Goal: Task Accomplishment & Management: Manage account settings

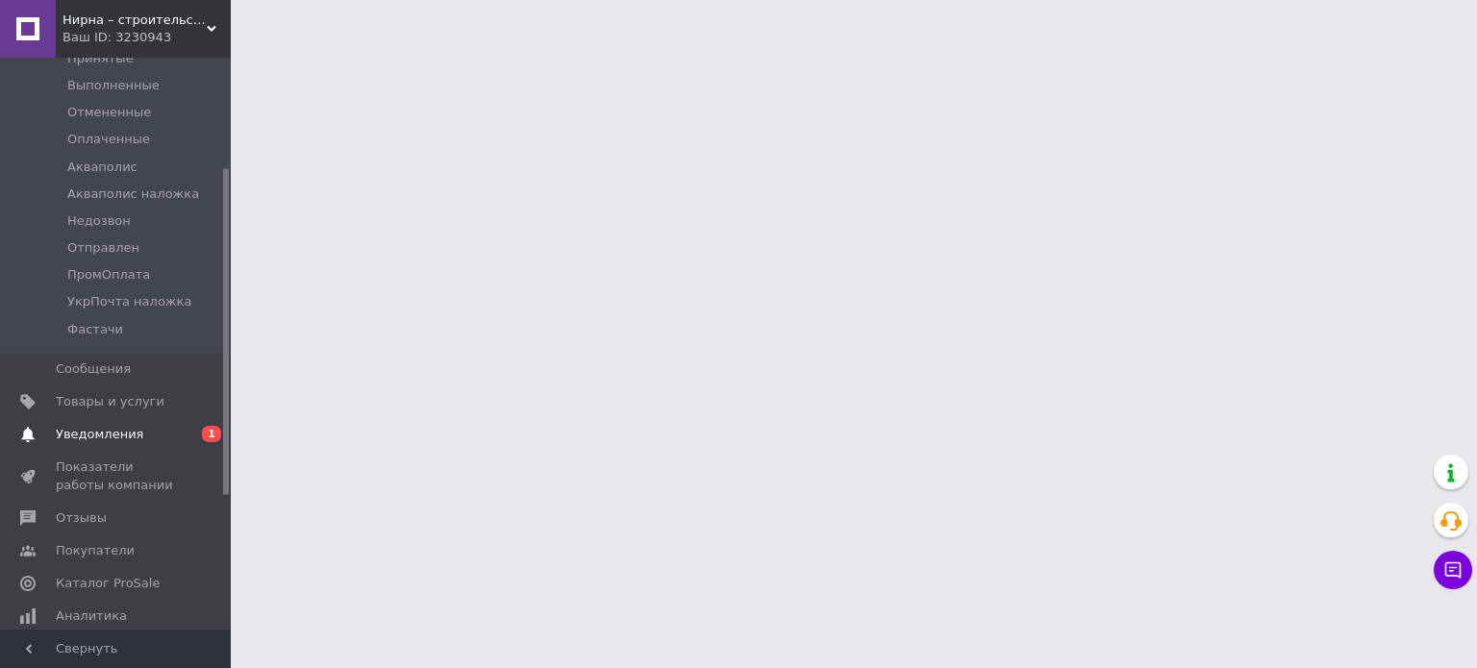
click at [116, 427] on span "Уведомления" at bounding box center [99, 434] width 87 height 17
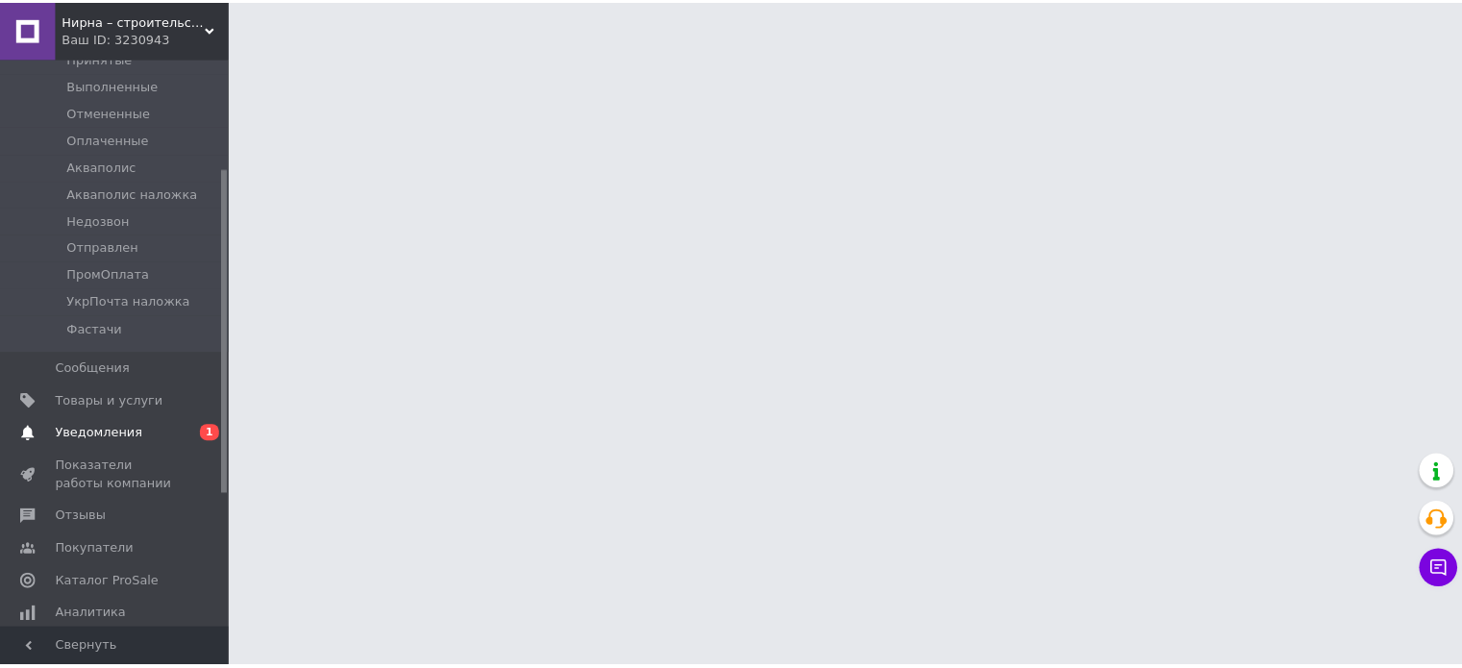
scroll to position [27, 0]
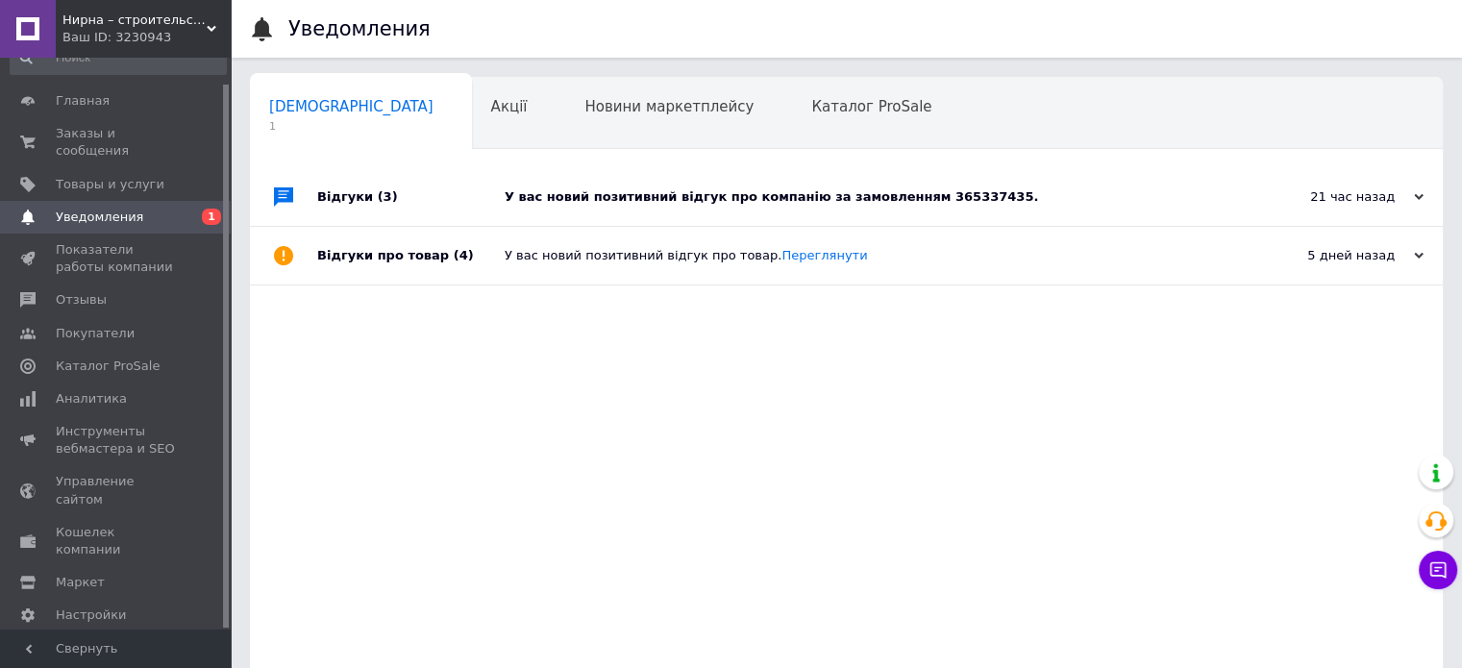
click at [788, 207] on div "У вас новий позитивний відгук про компанію за замовленням 365337435." at bounding box center [868, 197] width 727 height 58
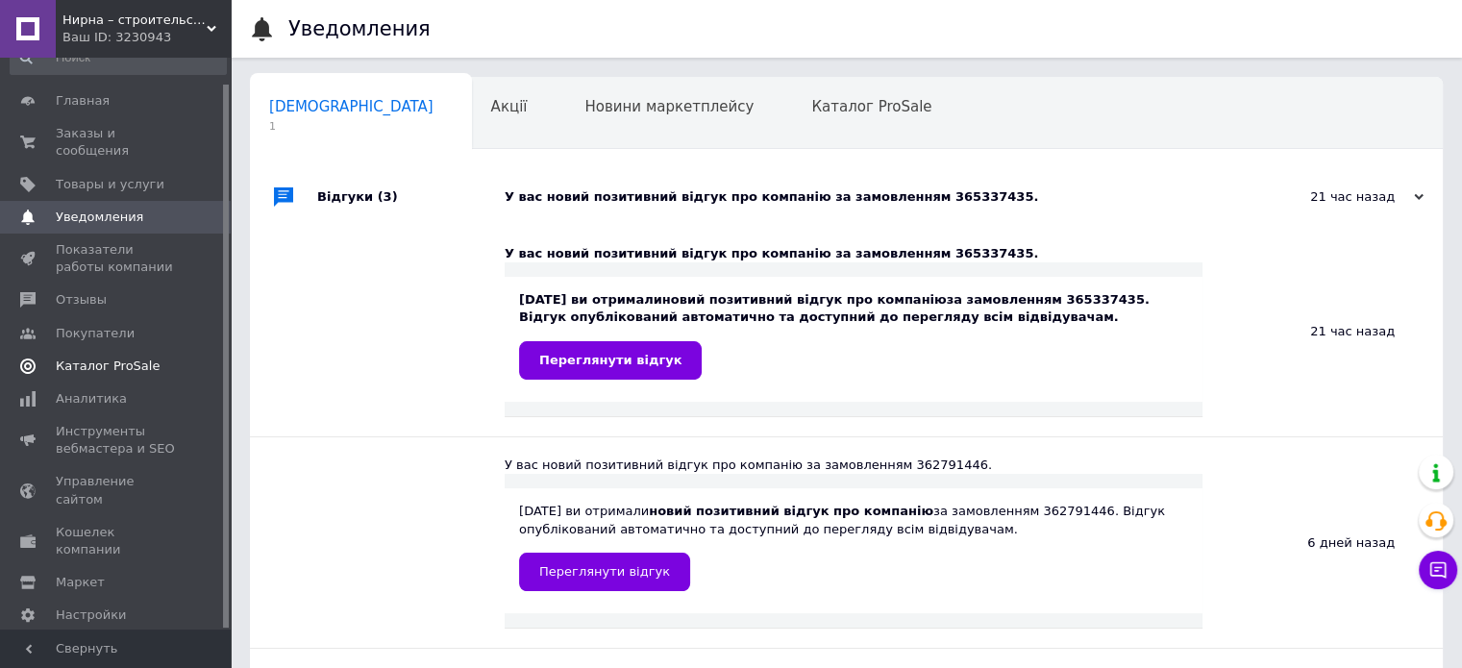
click at [123, 358] on span "Каталог ProSale" at bounding box center [108, 366] width 104 height 17
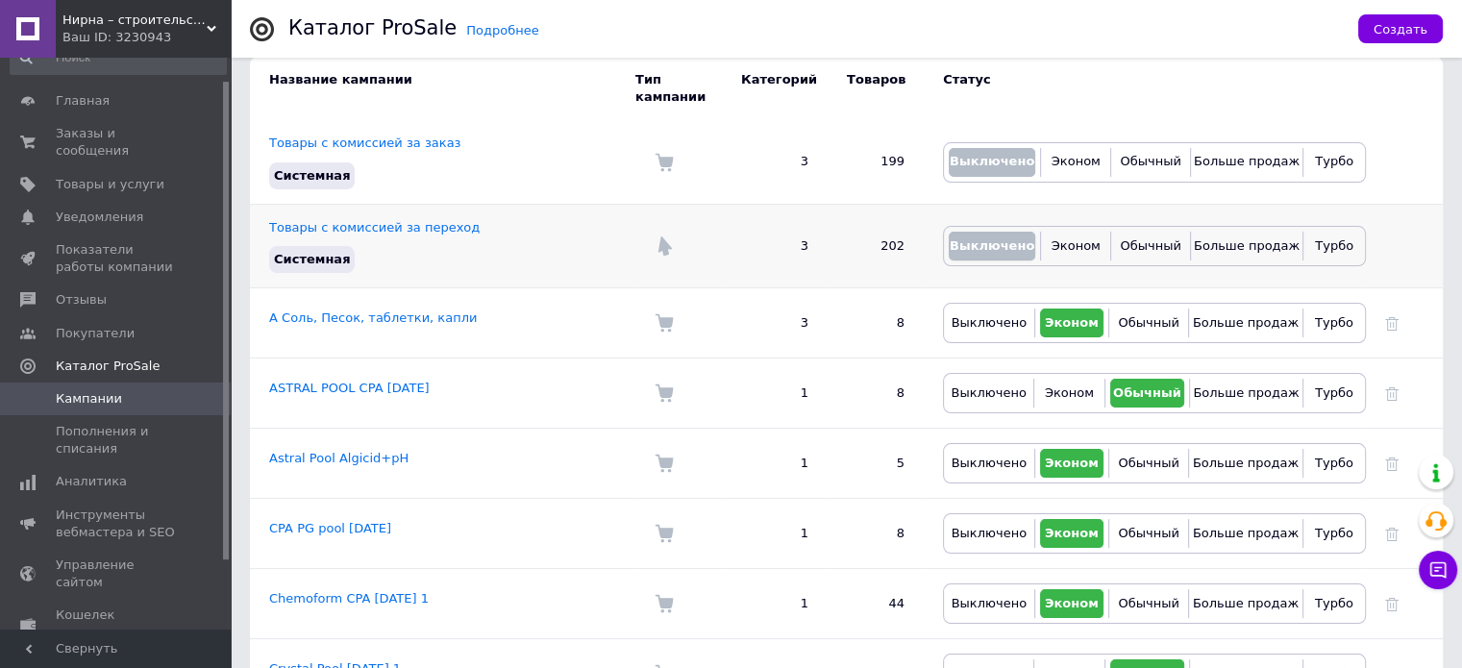
scroll to position [192, 0]
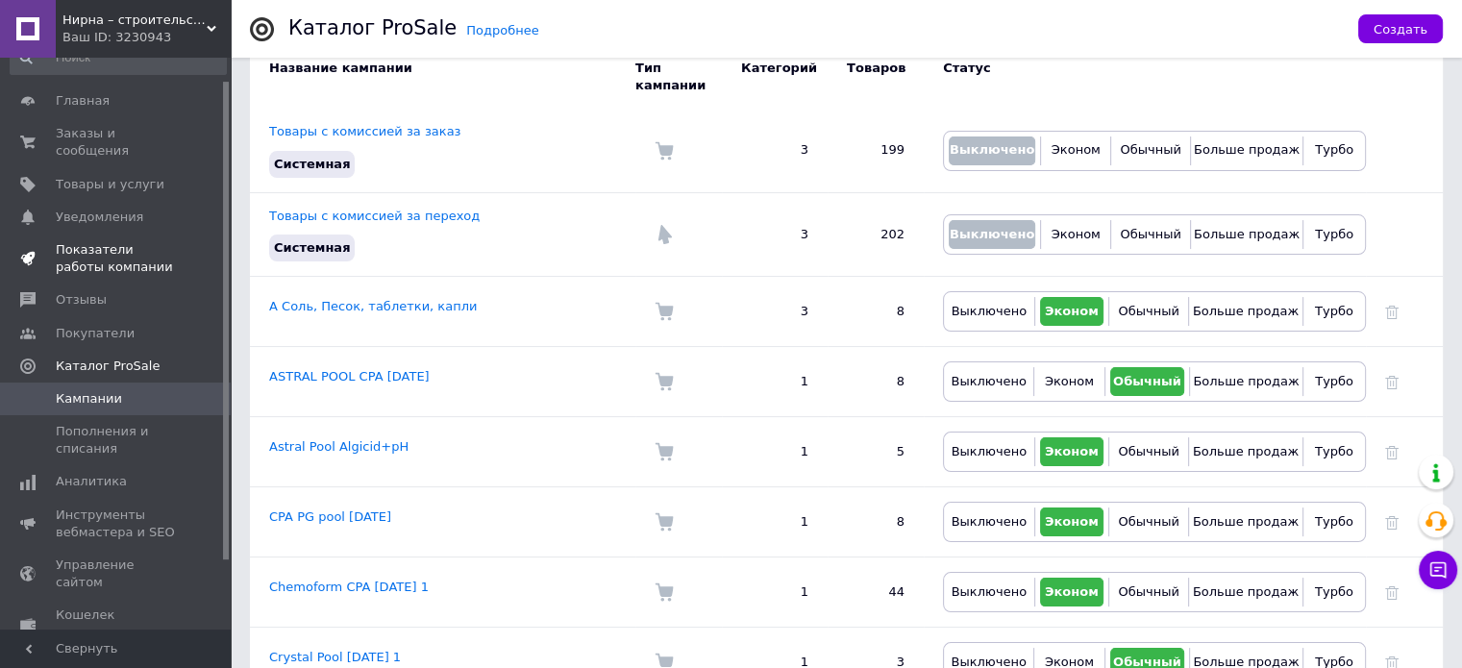
click at [162, 248] on span "Показатели работы компании" at bounding box center [117, 258] width 122 height 35
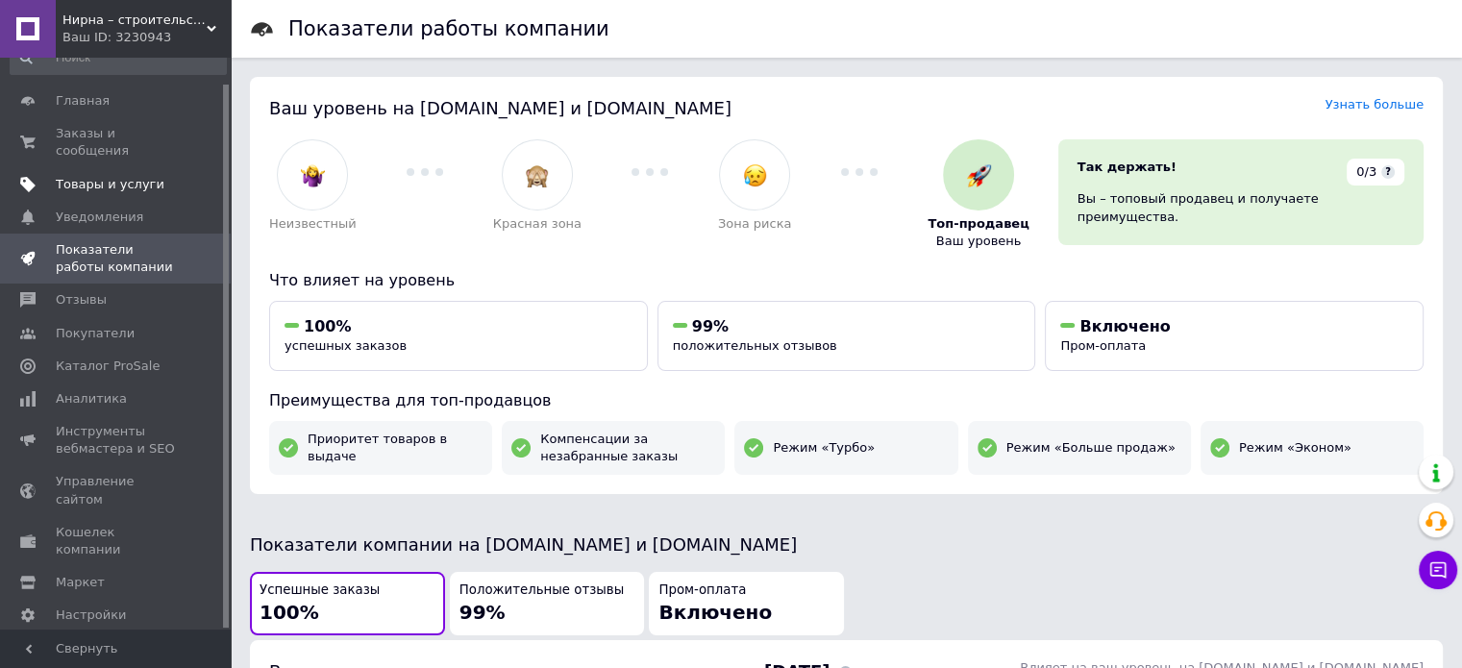
click at [124, 176] on span "Товары и услуги" at bounding box center [110, 184] width 109 height 17
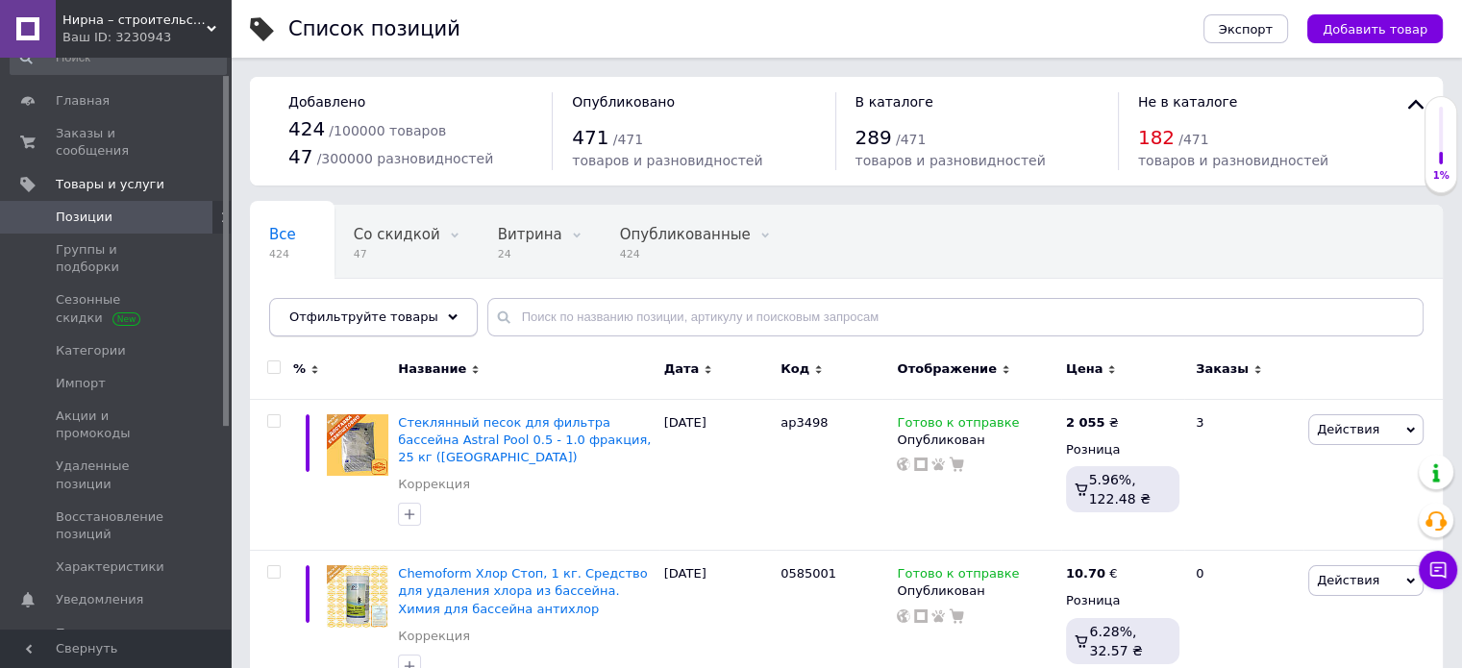
click at [419, 332] on div "Отфильтруйте товары" at bounding box center [373, 317] width 209 height 38
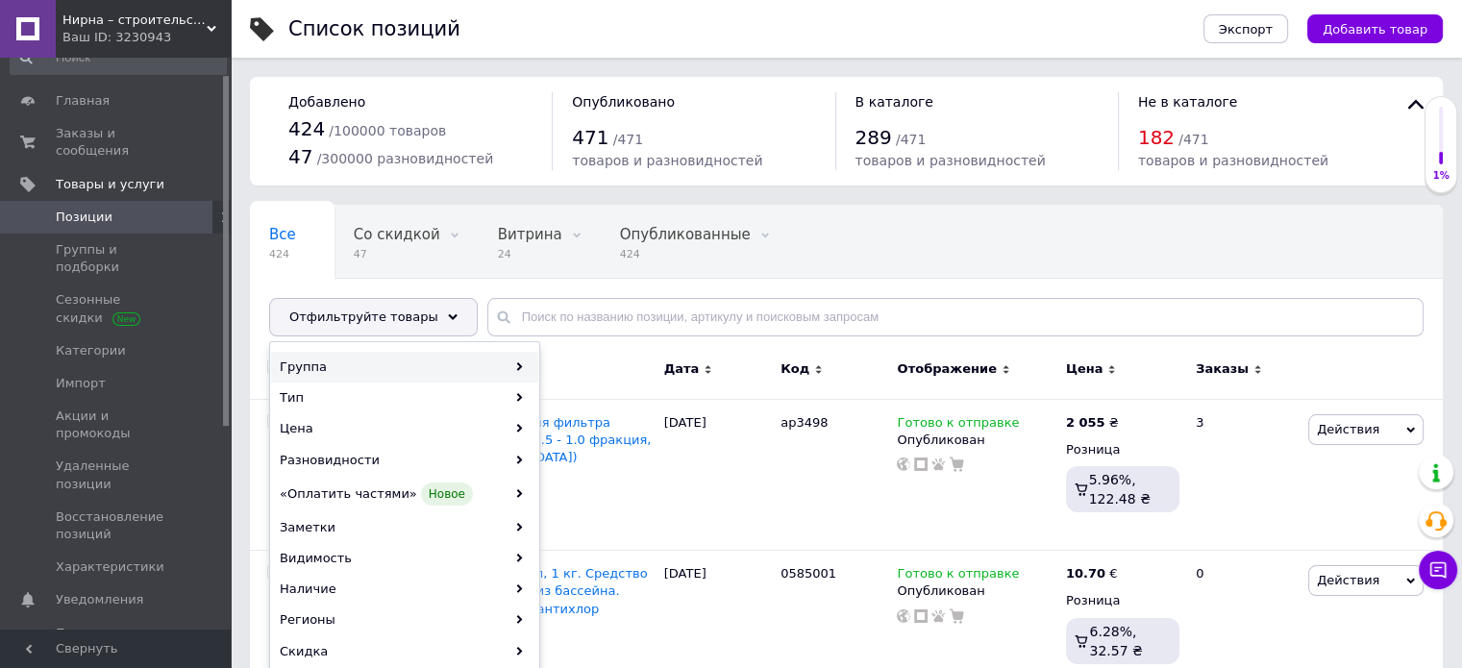
click at [375, 359] on div "Группа" at bounding box center [404, 367] width 267 height 31
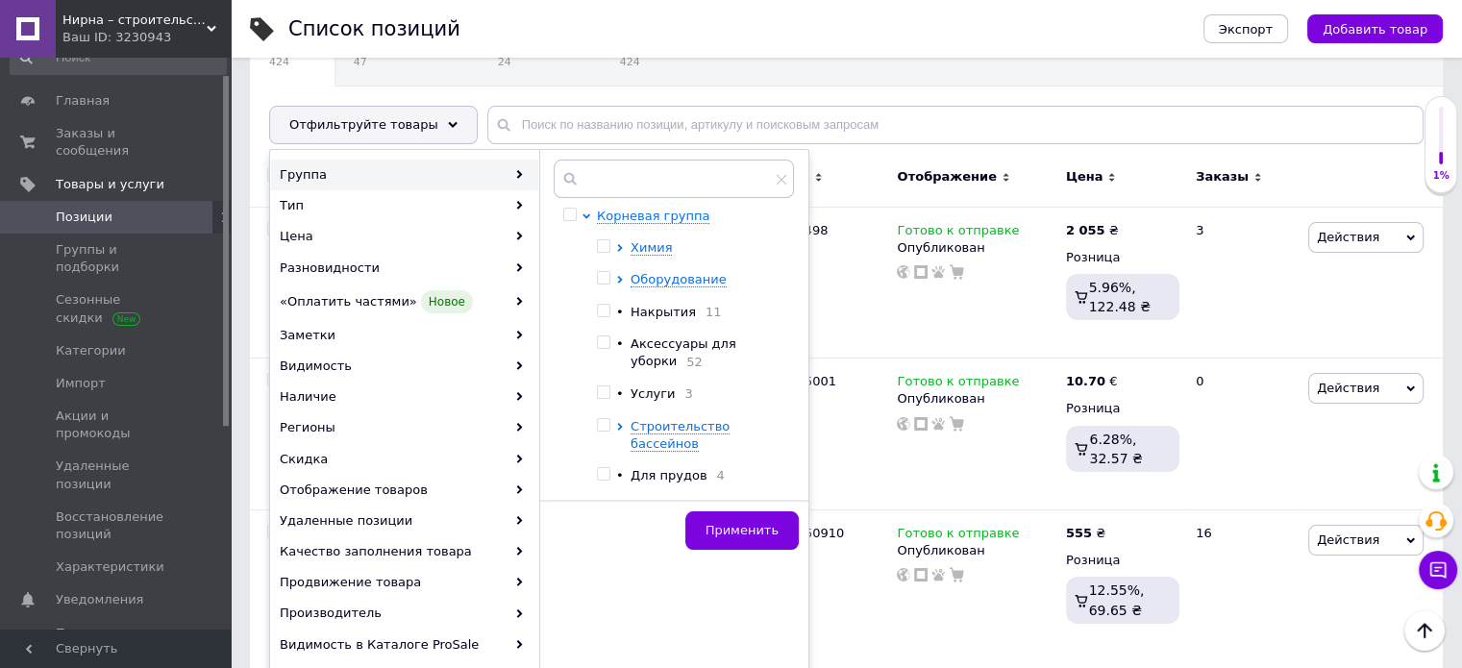
scroll to position [288, 0]
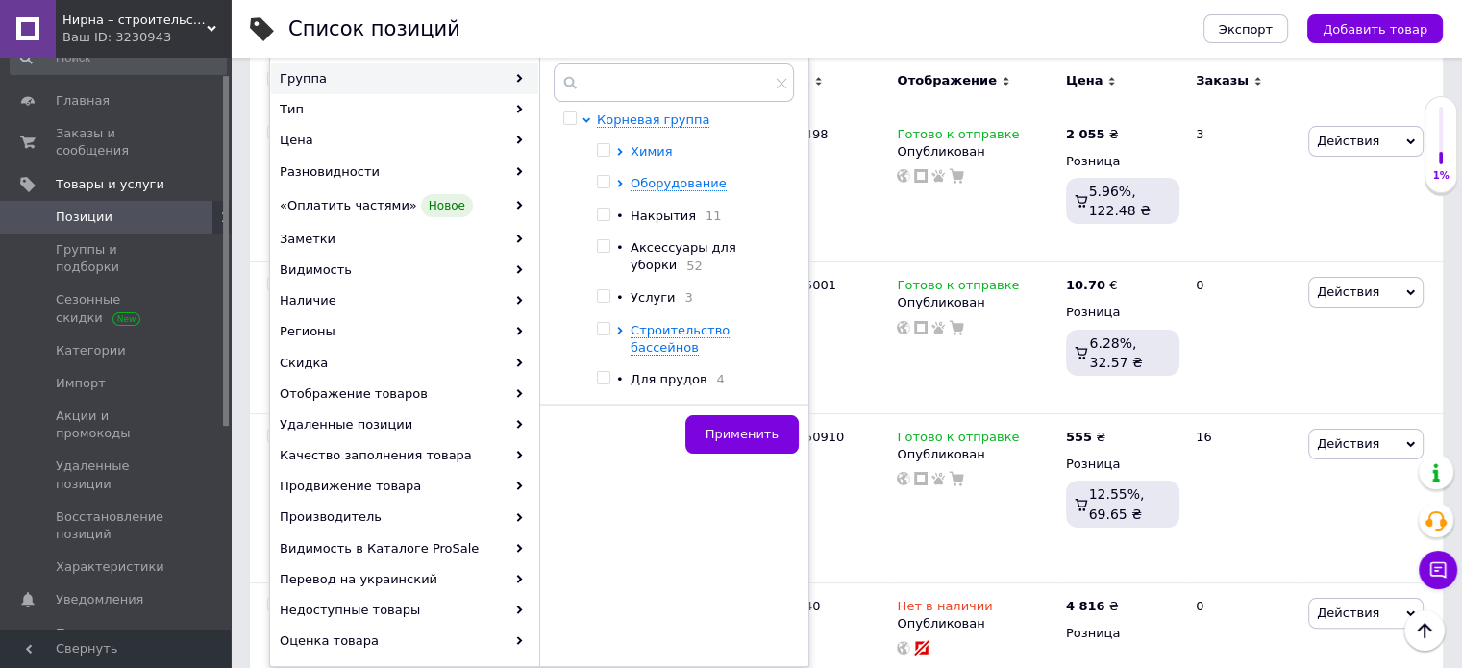
click at [660, 149] on span "Химия" at bounding box center [651, 151] width 41 height 14
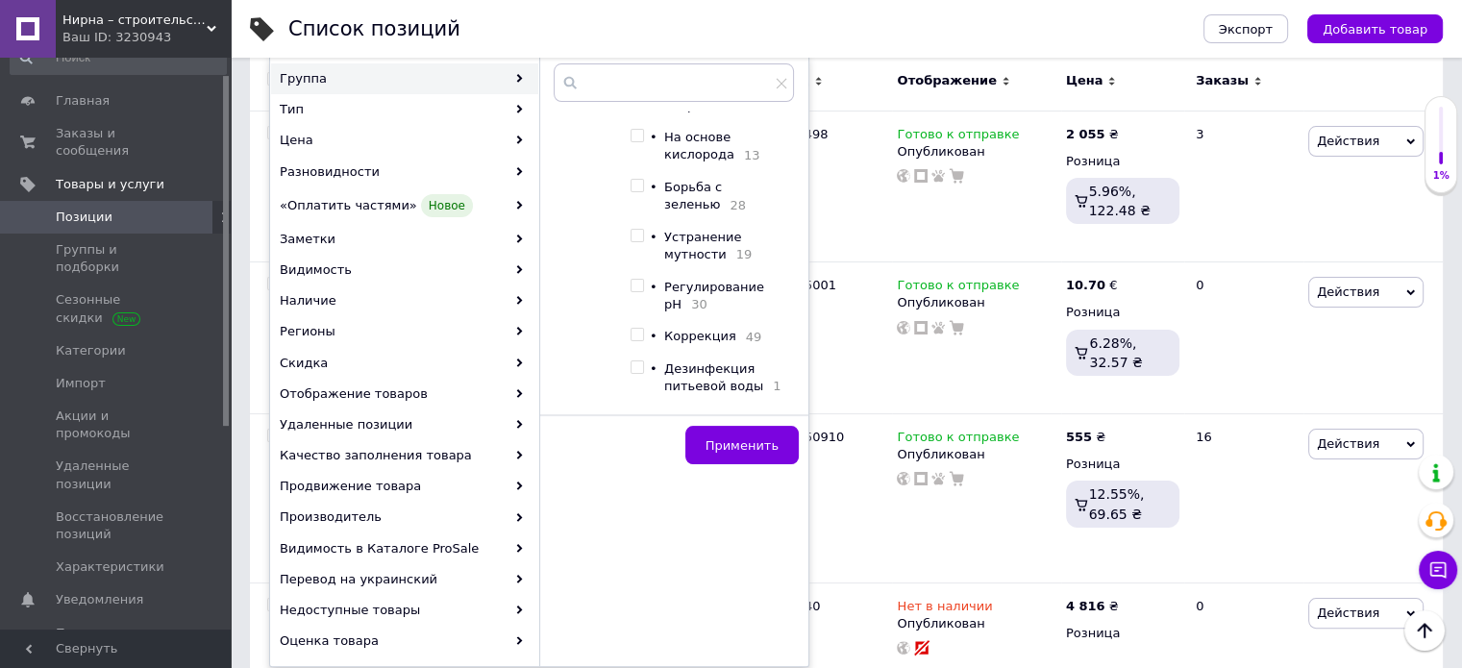
scroll to position [192, 0]
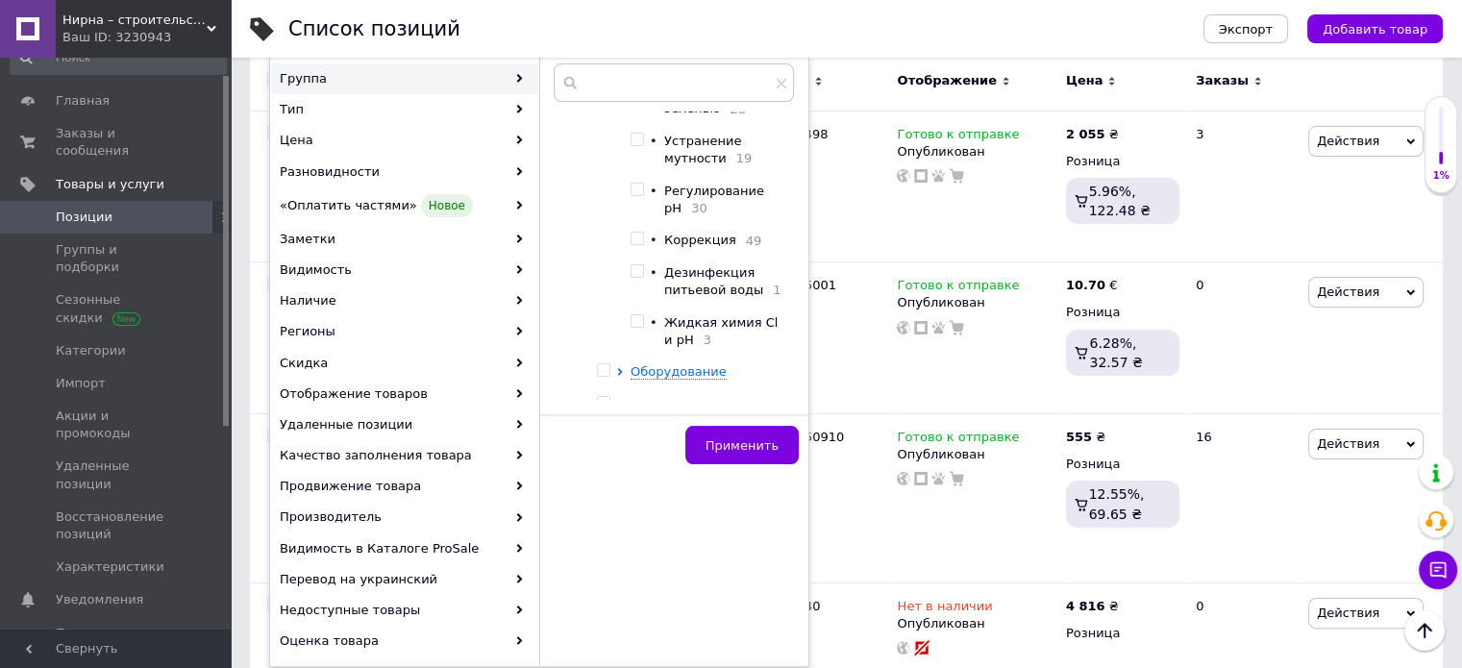
drag, startPoint x: 638, startPoint y: 241, endPoint x: 639, endPoint y: 264, distance: 23.1
click at [638, 240] on input "checkbox" at bounding box center [637, 239] width 12 height 12
checkbox input "true"
click at [731, 460] on button "Применить" at bounding box center [741, 445] width 113 height 38
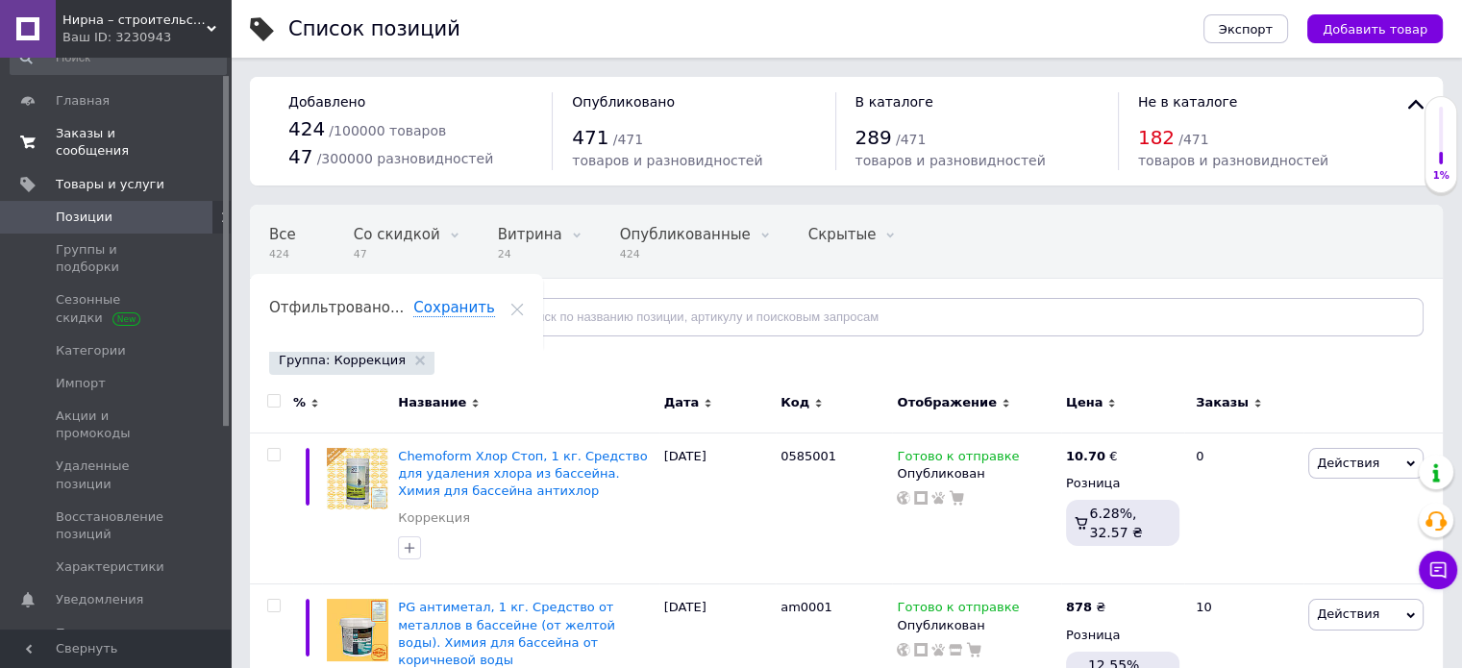
click at [111, 126] on span "Заказы и сообщения" at bounding box center [117, 142] width 122 height 35
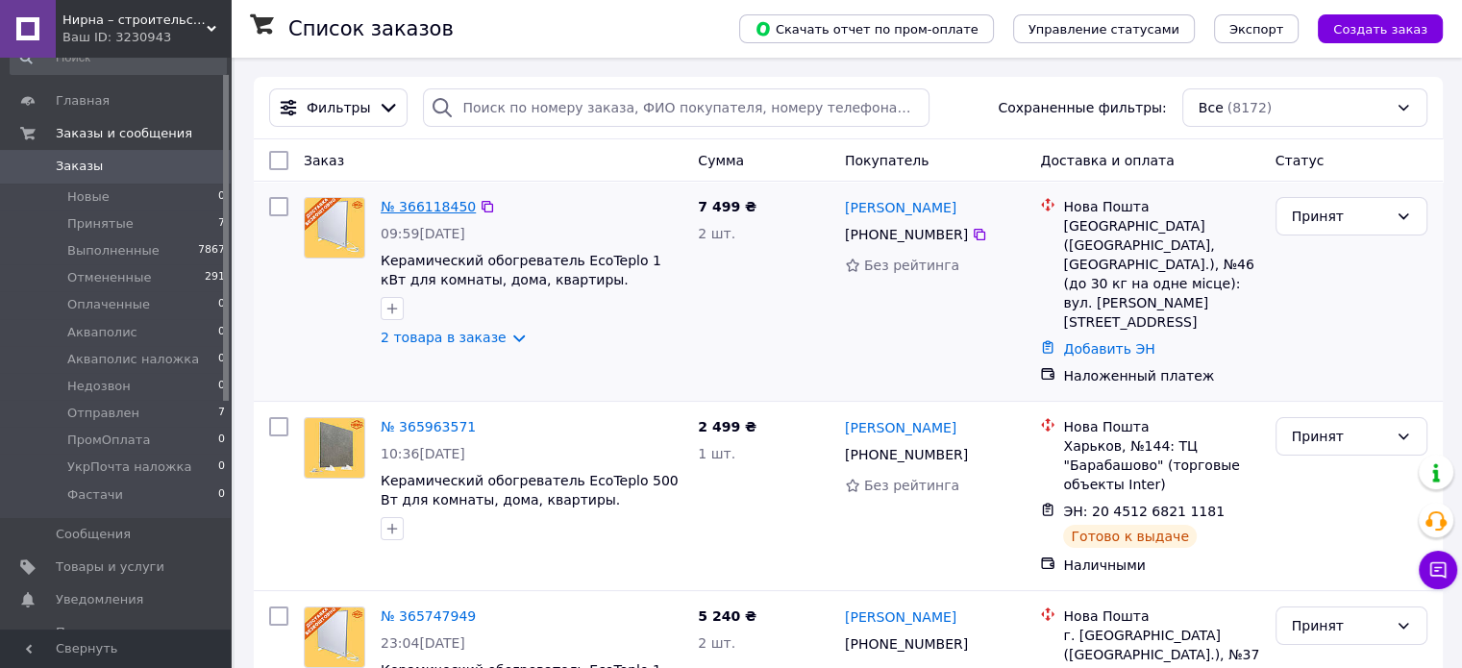
click at [441, 207] on link "№ 366118450" at bounding box center [428, 206] width 95 height 15
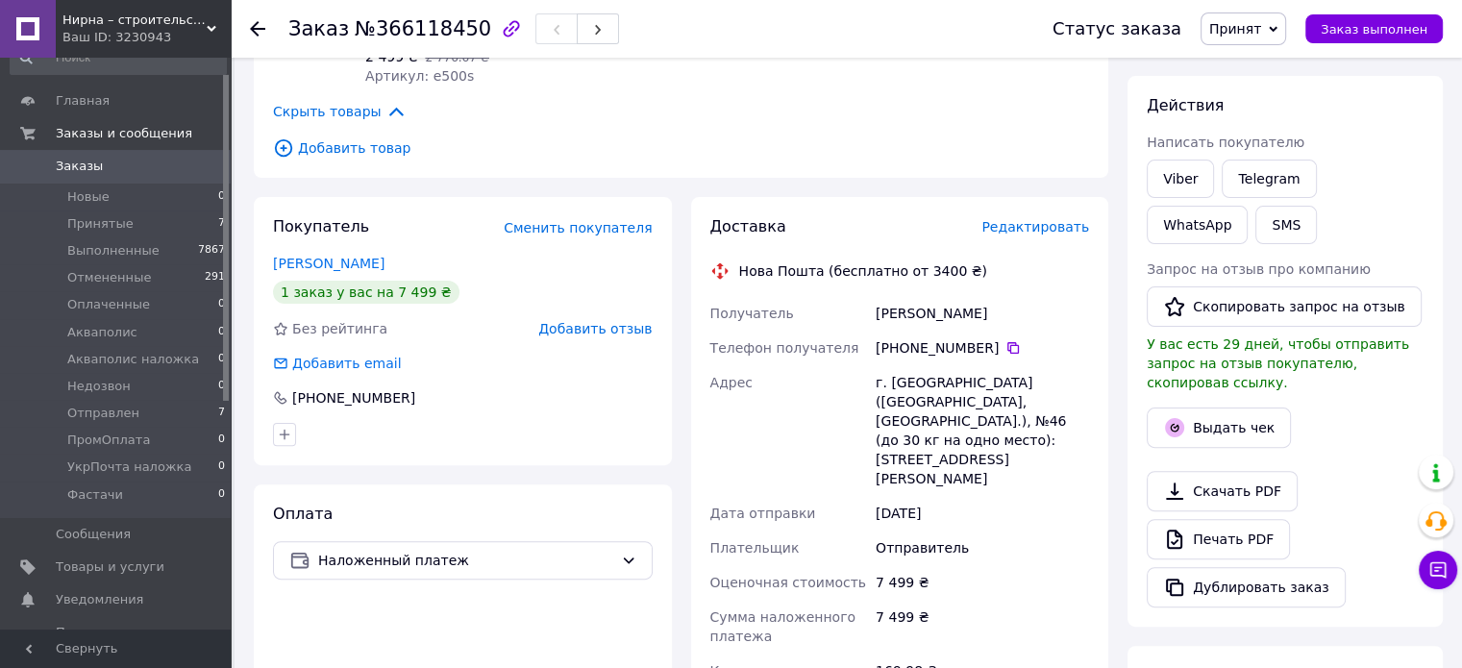
scroll to position [577, 0]
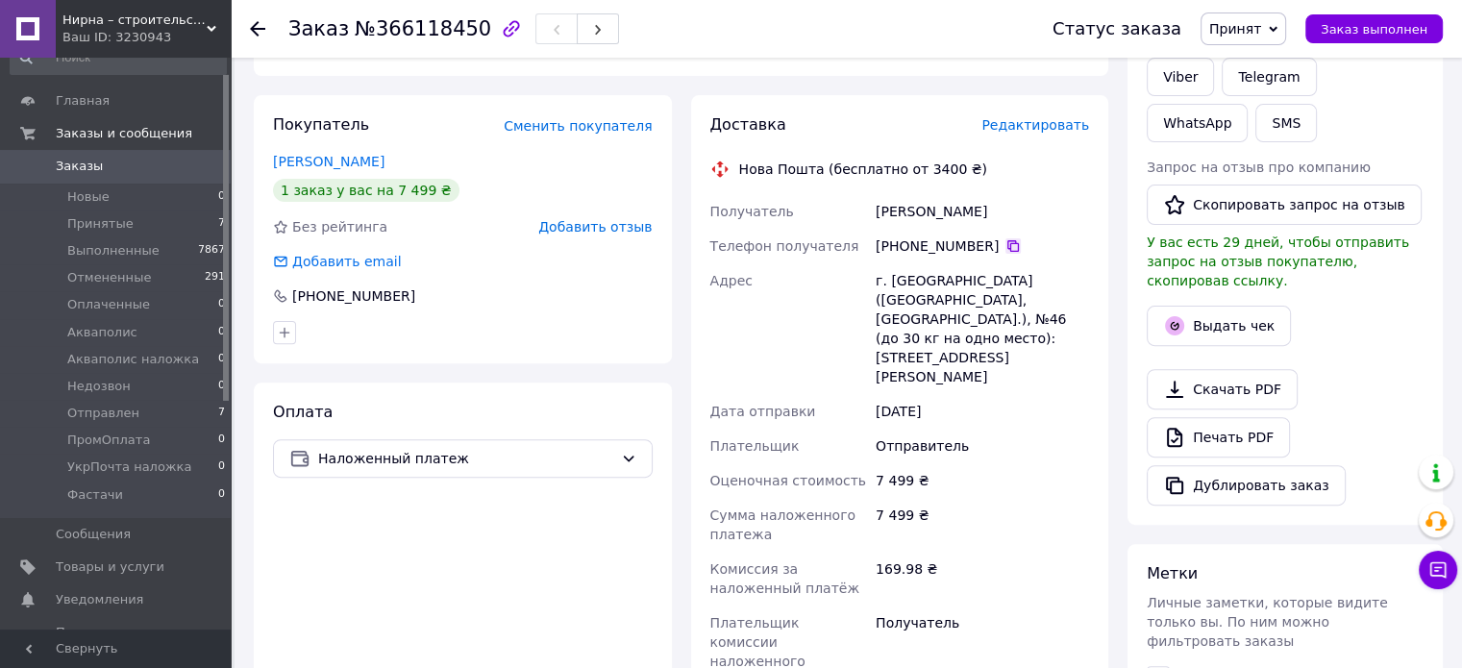
click at [1008, 249] on icon at bounding box center [1014, 246] width 12 height 12
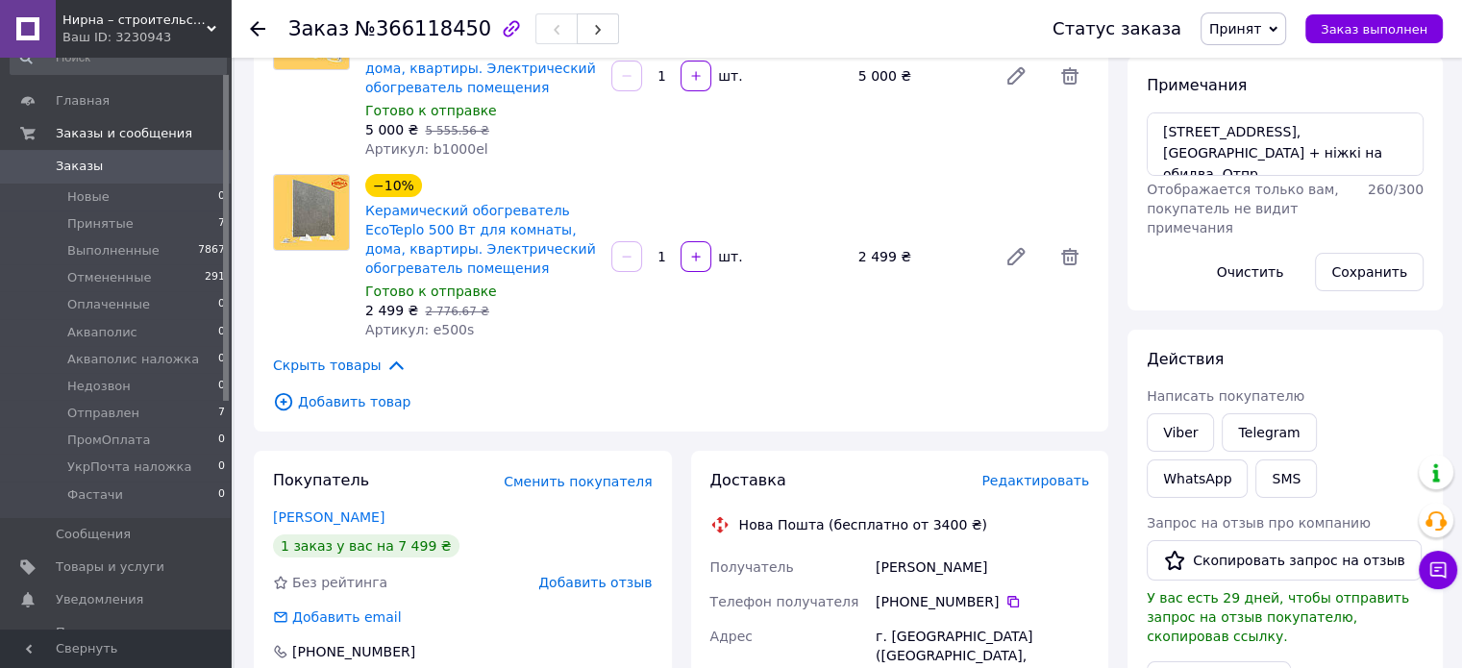
scroll to position [192, 0]
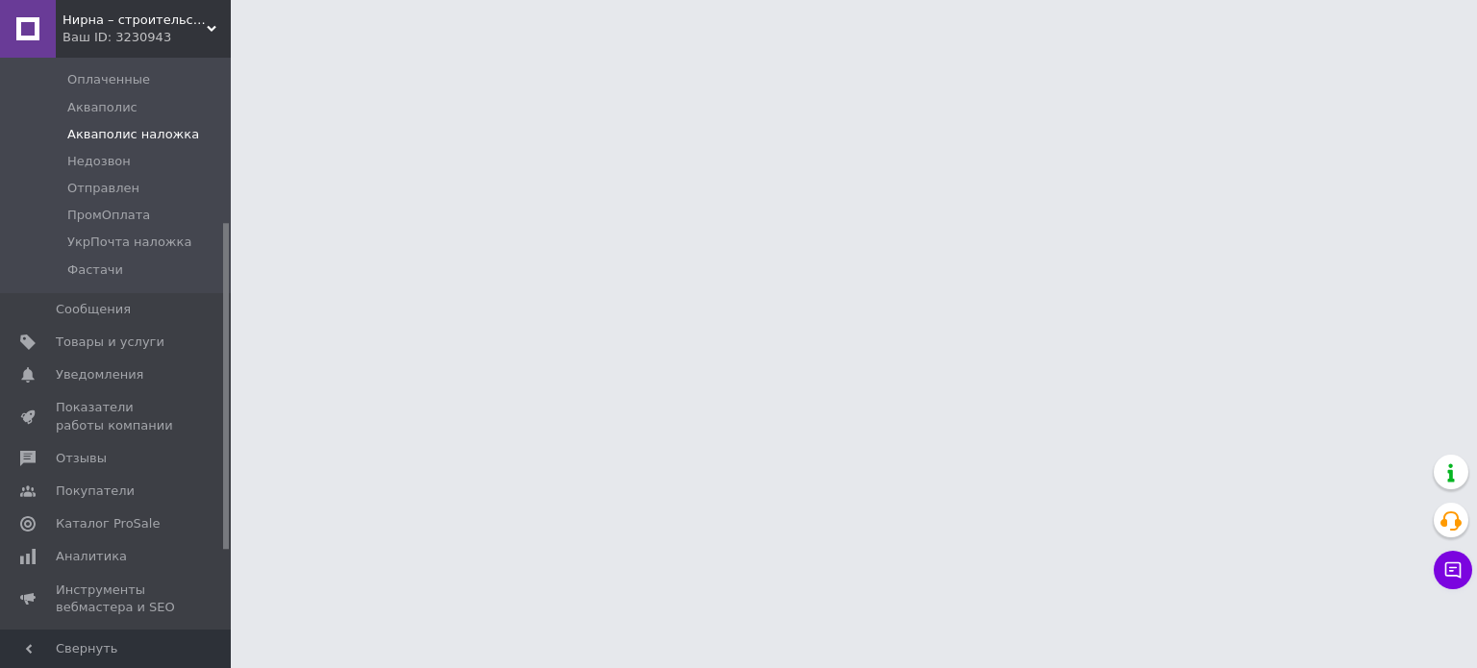
scroll to position [288, 0]
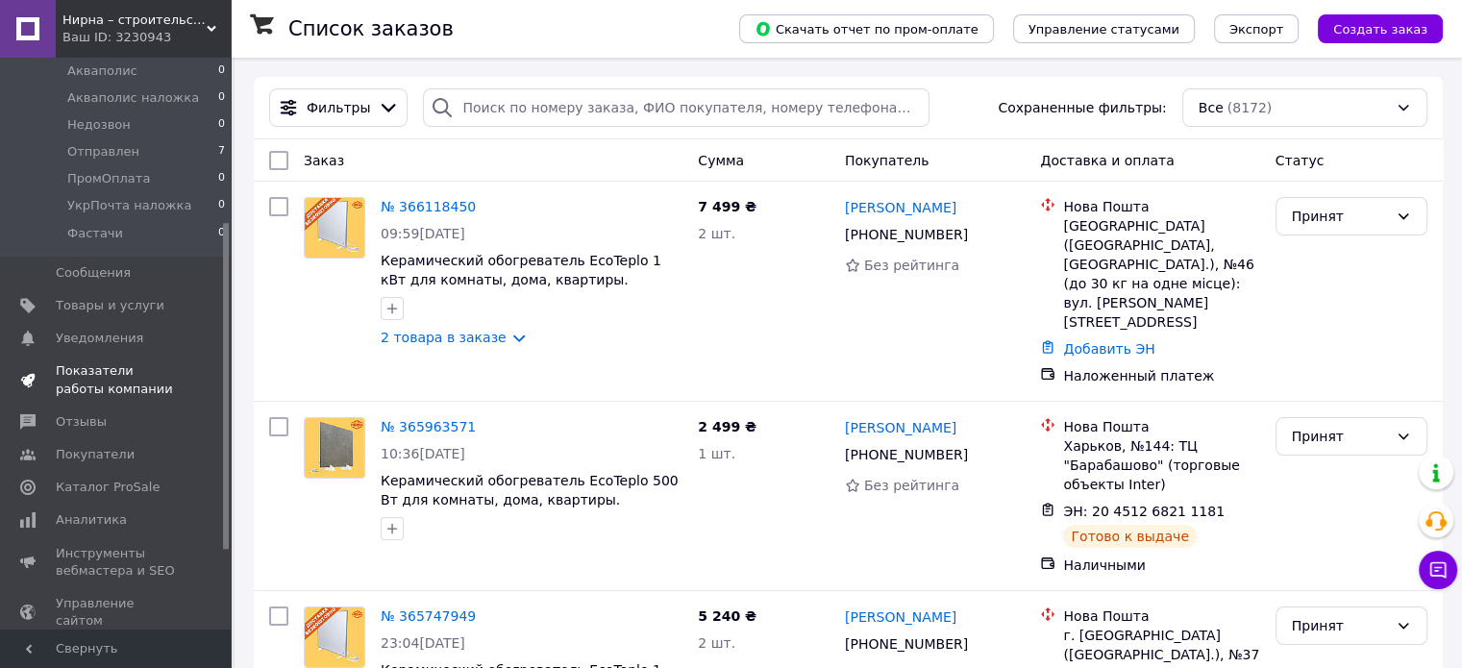
click at [137, 365] on span "Показатели работы компании" at bounding box center [117, 379] width 122 height 35
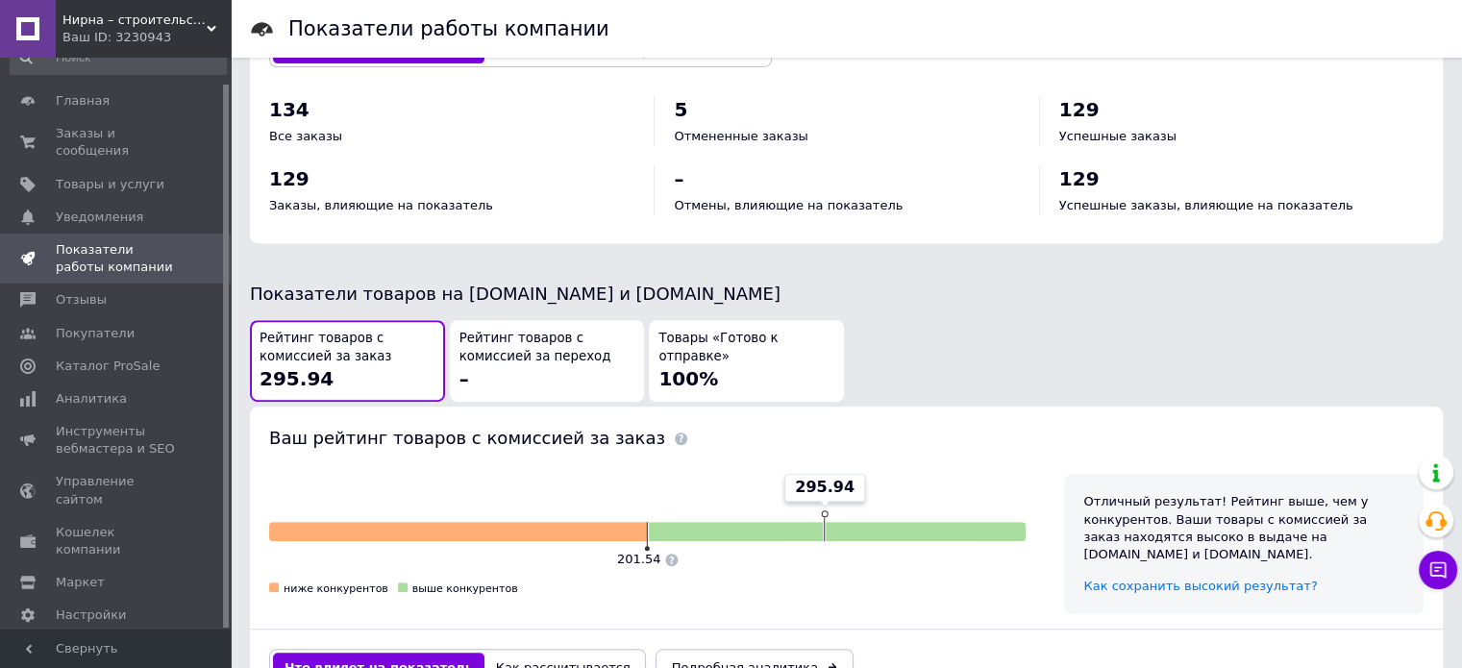
scroll to position [865, 0]
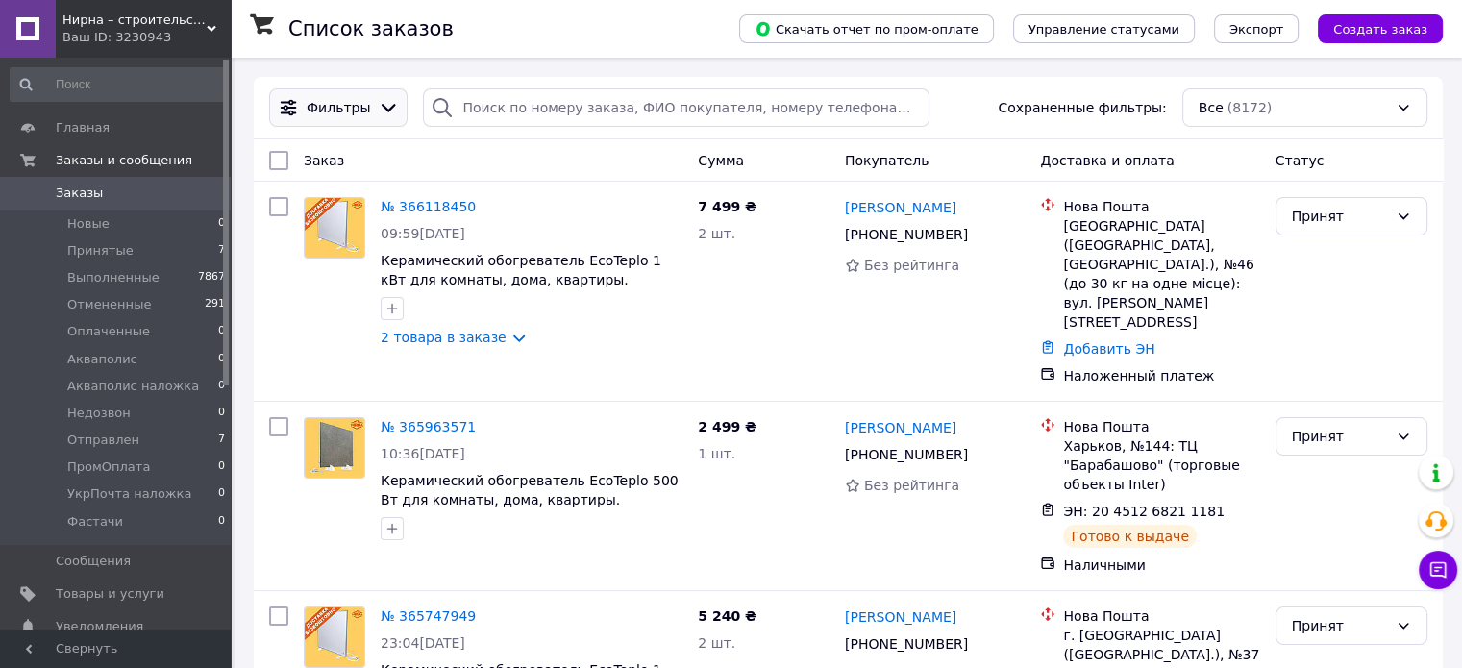
click at [378, 108] on icon at bounding box center [388, 107] width 21 height 21
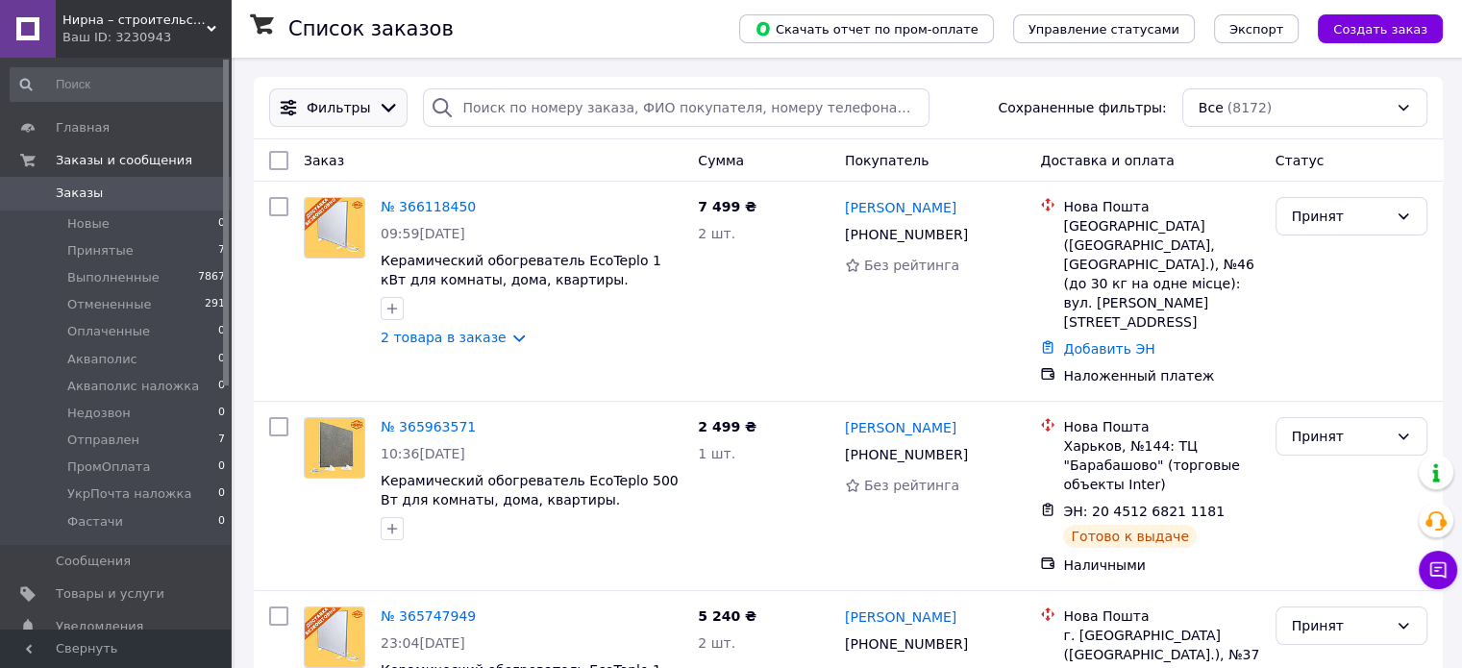
click at [335, 127] on div "Фильтры" at bounding box center [338, 107] width 138 height 38
click at [358, 116] on span "Фильтры" at bounding box center [338, 107] width 63 height 19
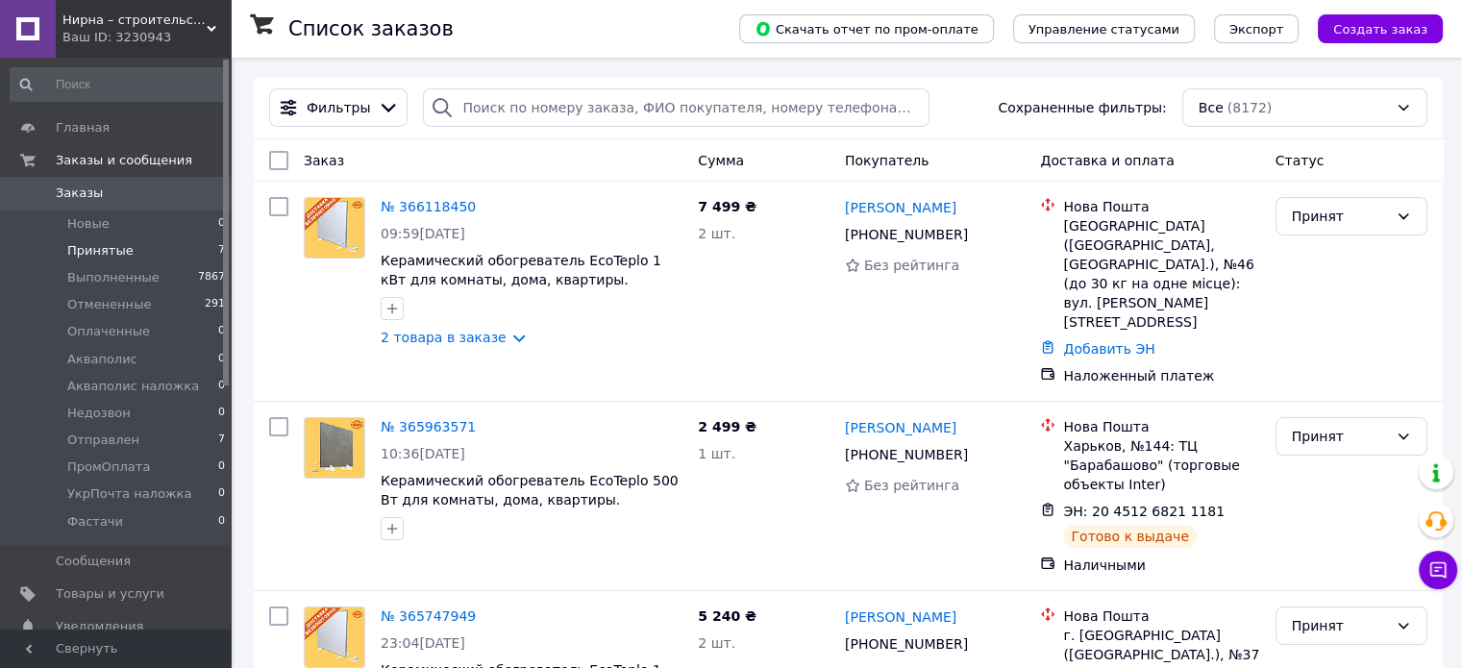
click at [119, 245] on span "Принятые" at bounding box center [100, 250] width 66 height 17
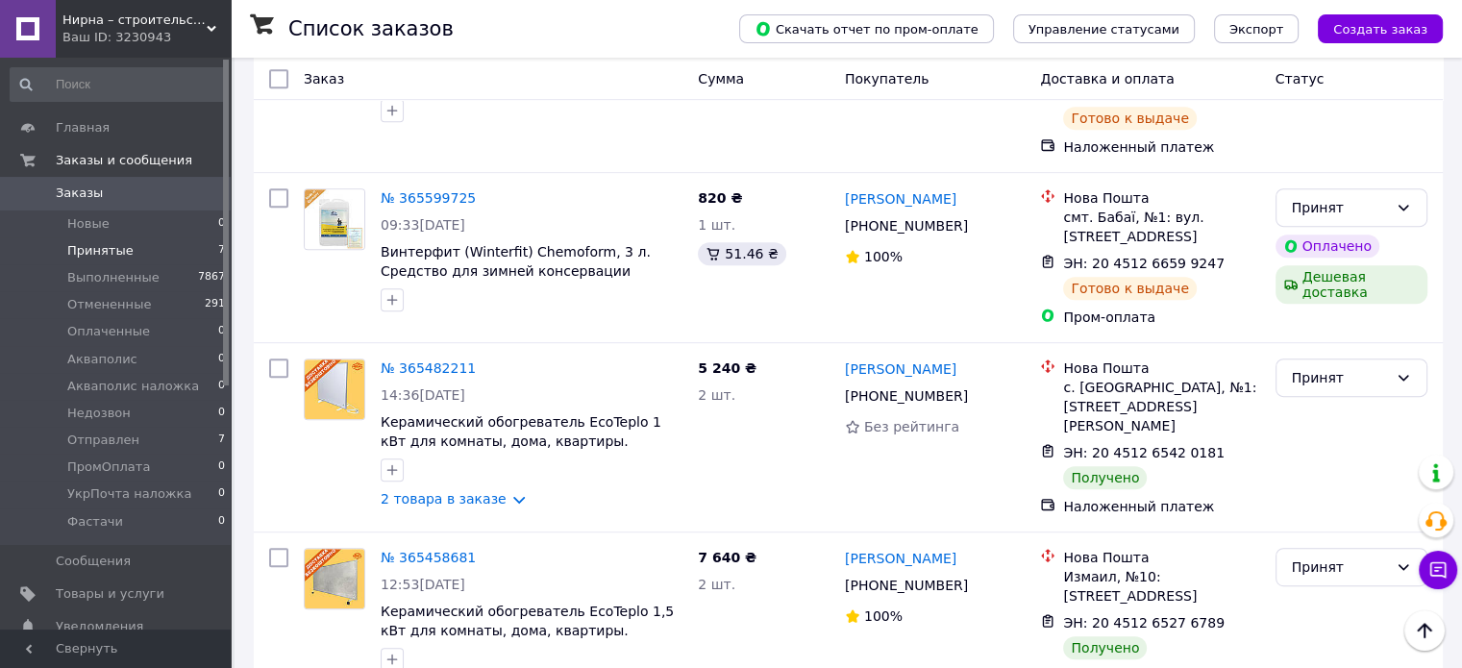
scroll to position [858, 0]
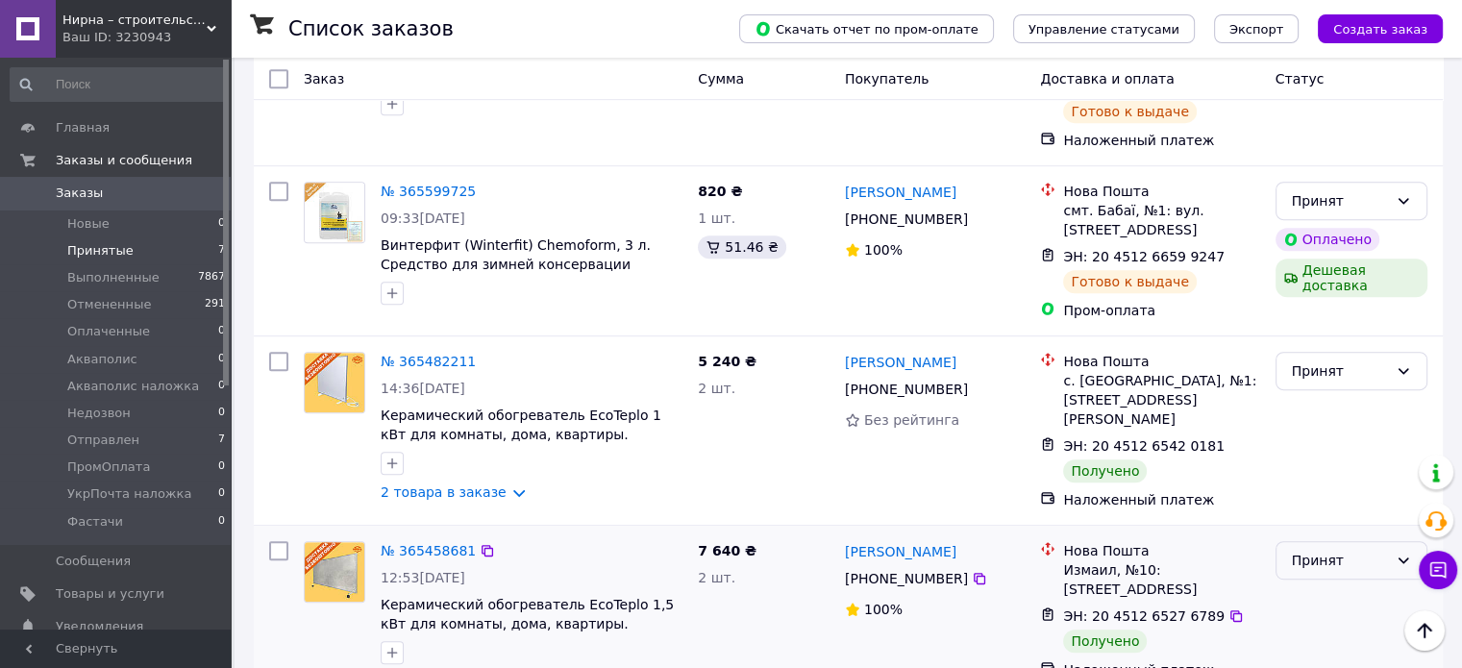
click at [1354, 550] on div "Принят" at bounding box center [1340, 560] width 96 height 21
click at [1344, 337] on li "Выполнен" at bounding box center [1351, 328] width 150 height 35
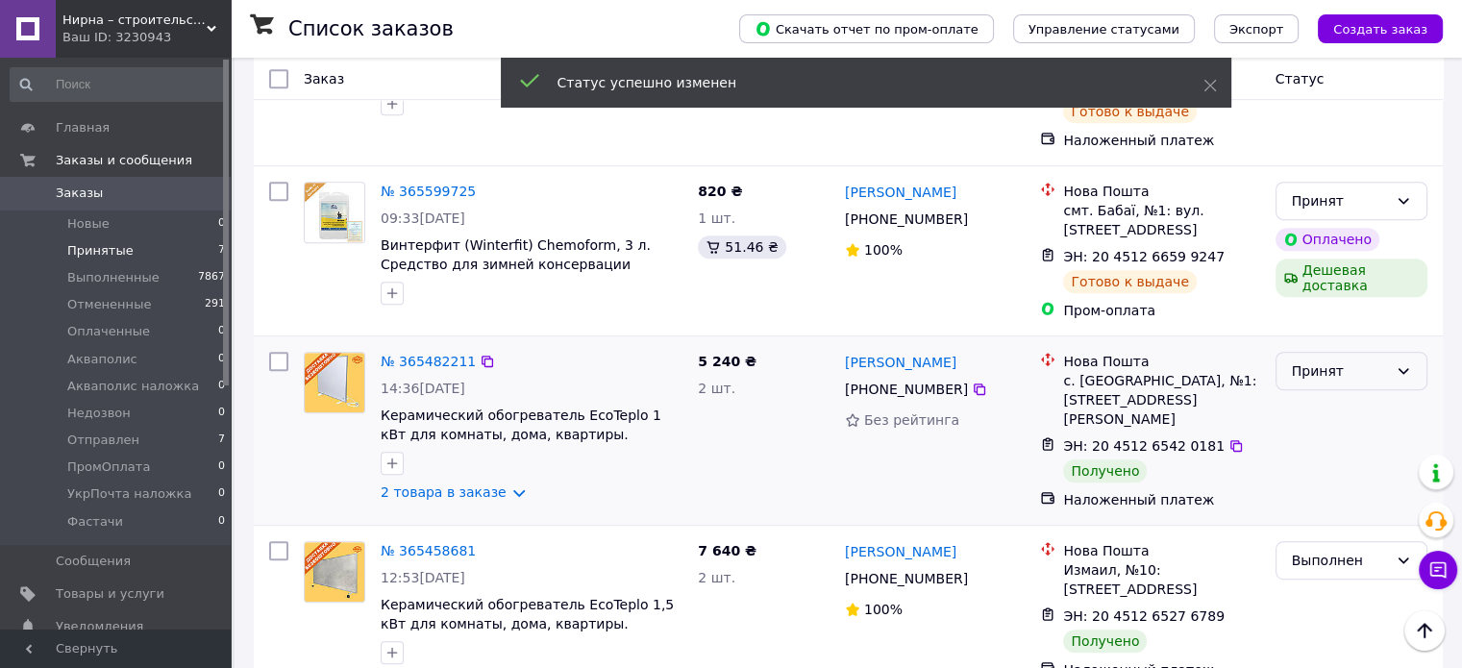
click at [1311, 352] on div "Принят" at bounding box center [1352, 371] width 152 height 38
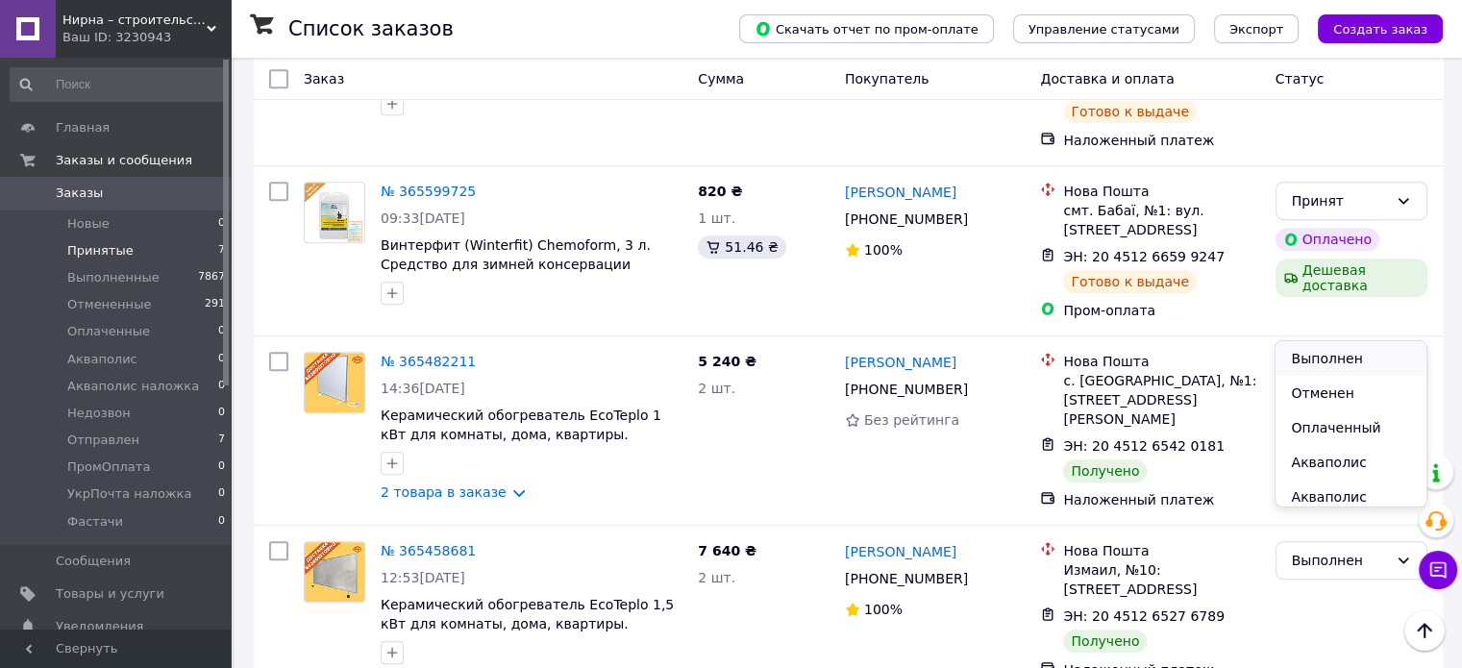
click at [1319, 361] on li "Выполнен" at bounding box center [1351, 358] width 150 height 35
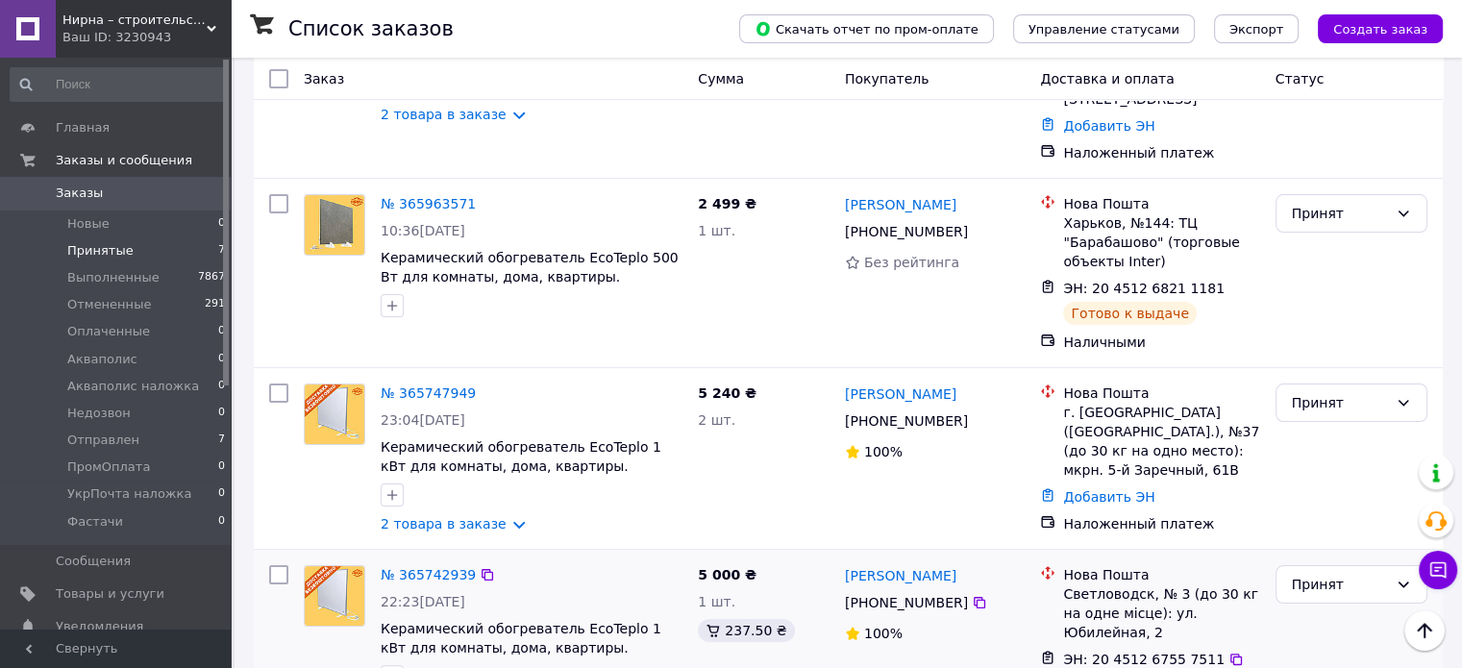
scroll to position [282, 0]
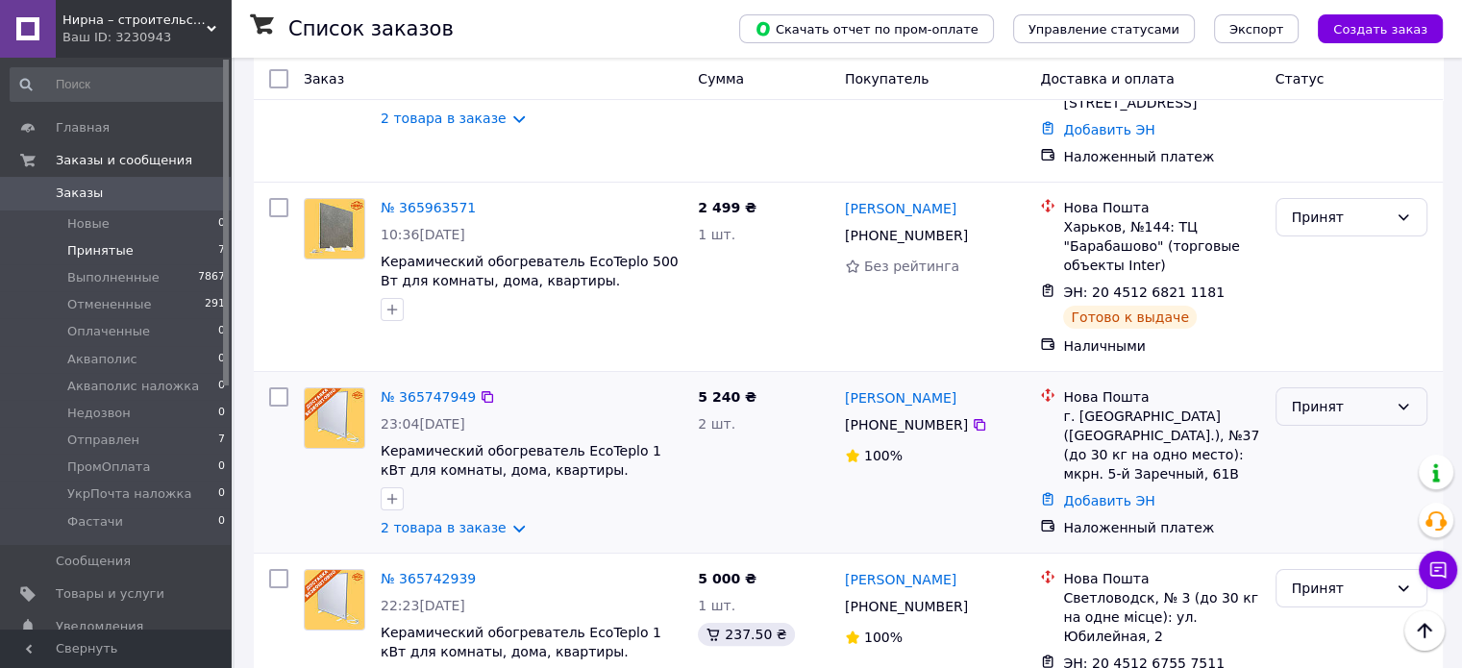
drag, startPoint x: 1336, startPoint y: 369, endPoint x: 1334, endPoint y: 380, distance: 10.7
click at [1334, 396] on div "Принят" at bounding box center [1340, 406] width 96 height 21
click at [1317, 421] on li "Выполнен" at bounding box center [1351, 410] width 150 height 35
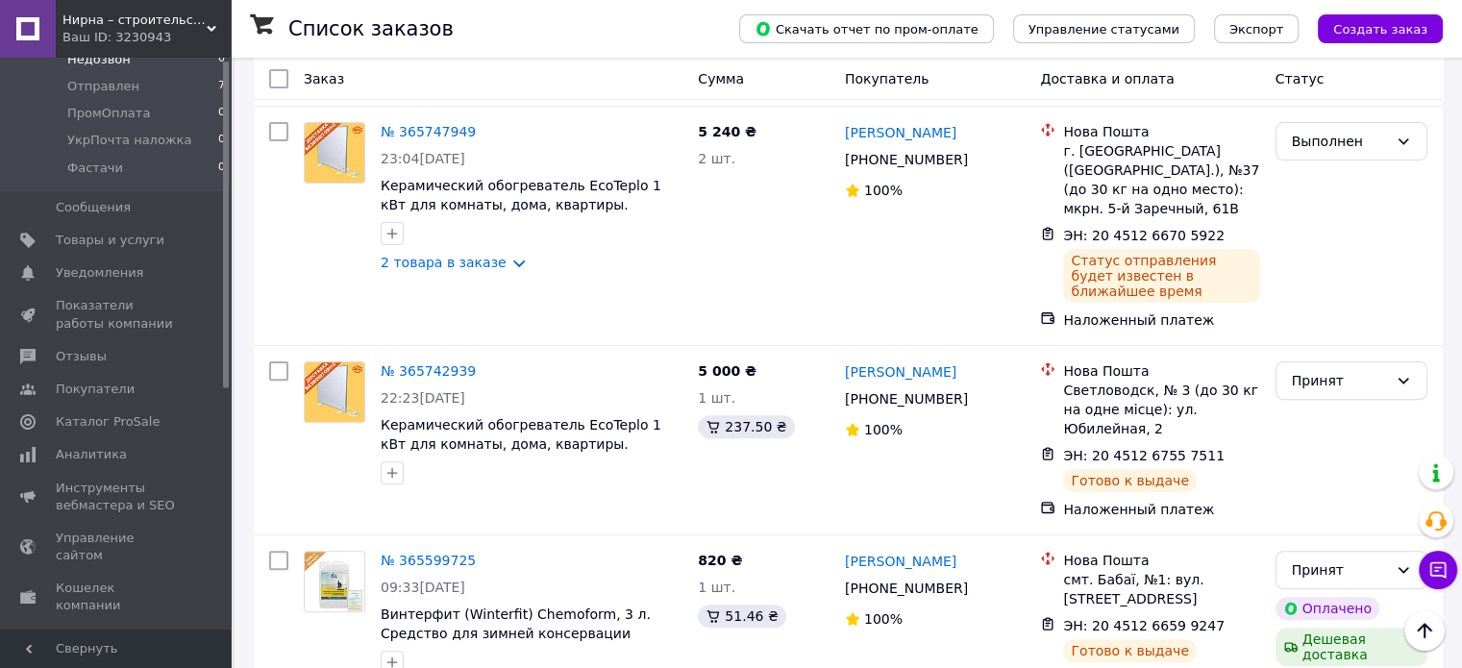
scroll to position [427, 0]
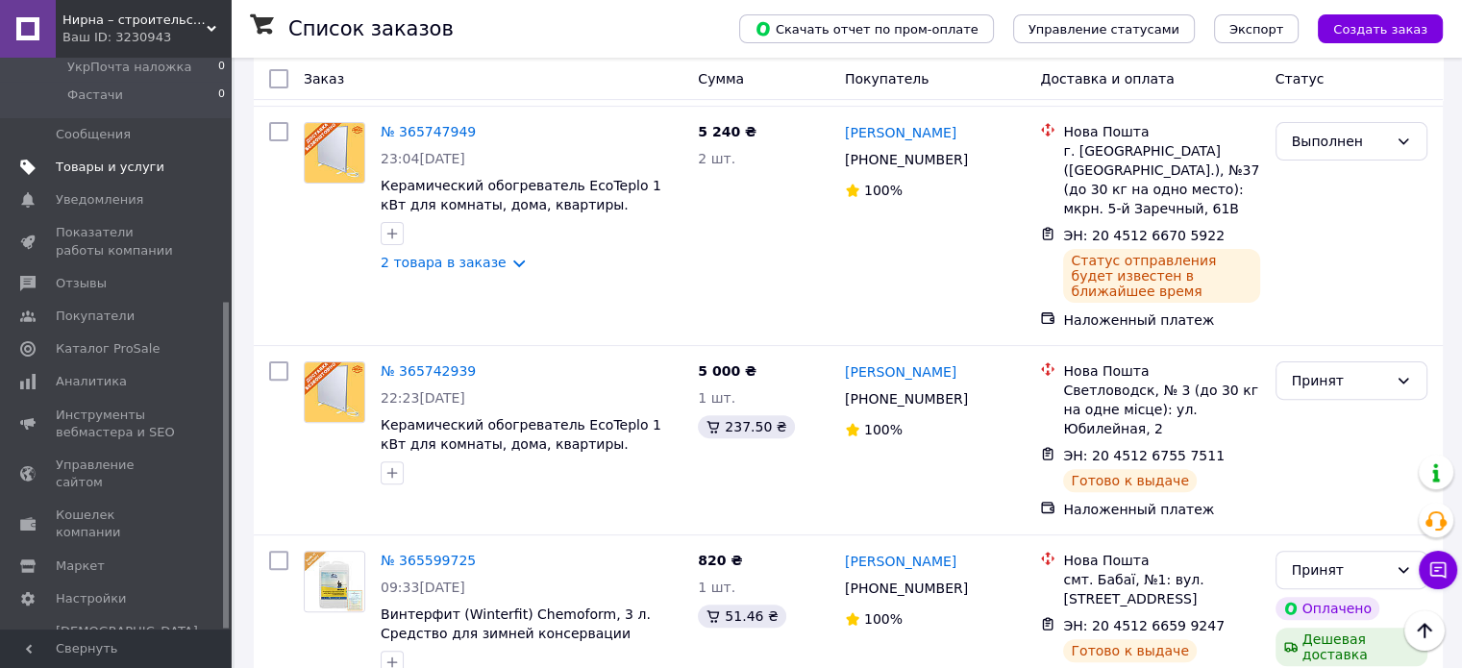
click at [126, 166] on span "Товары и услуги" at bounding box center [110, 167] width 109 height 17
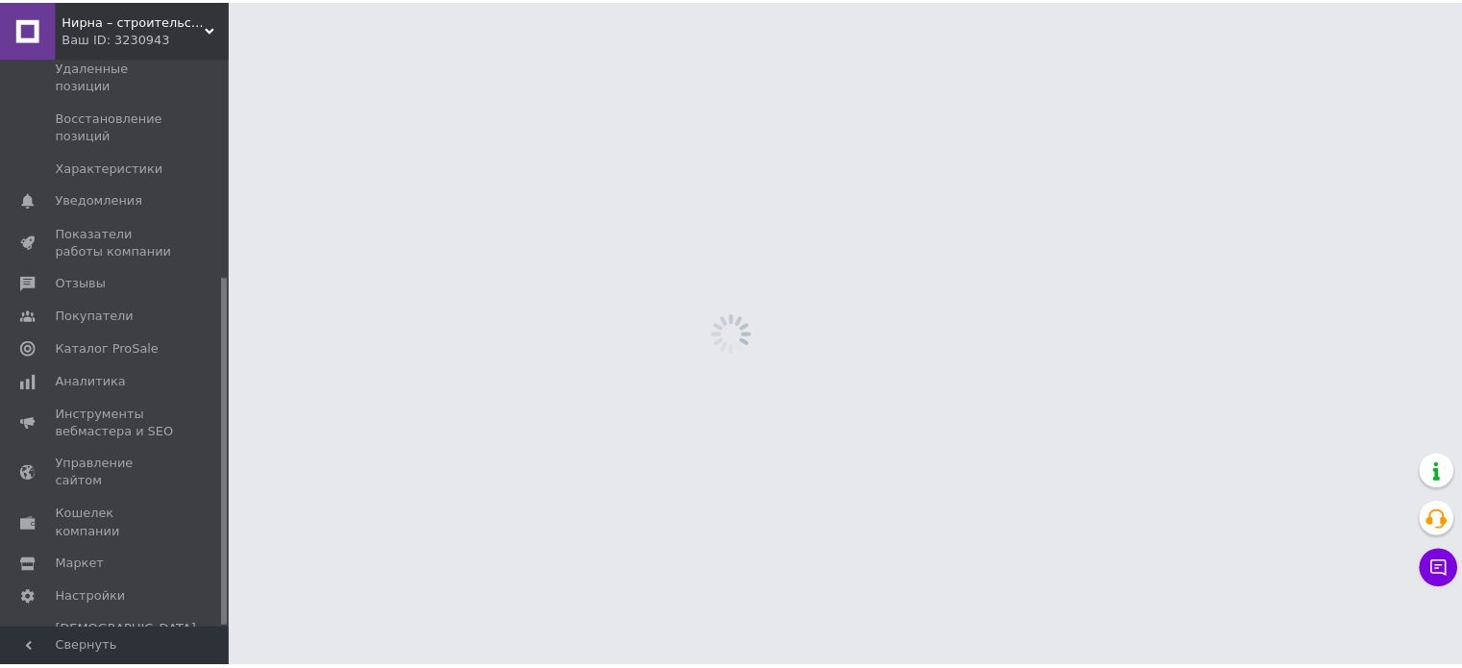
scroll to position [358, 0]
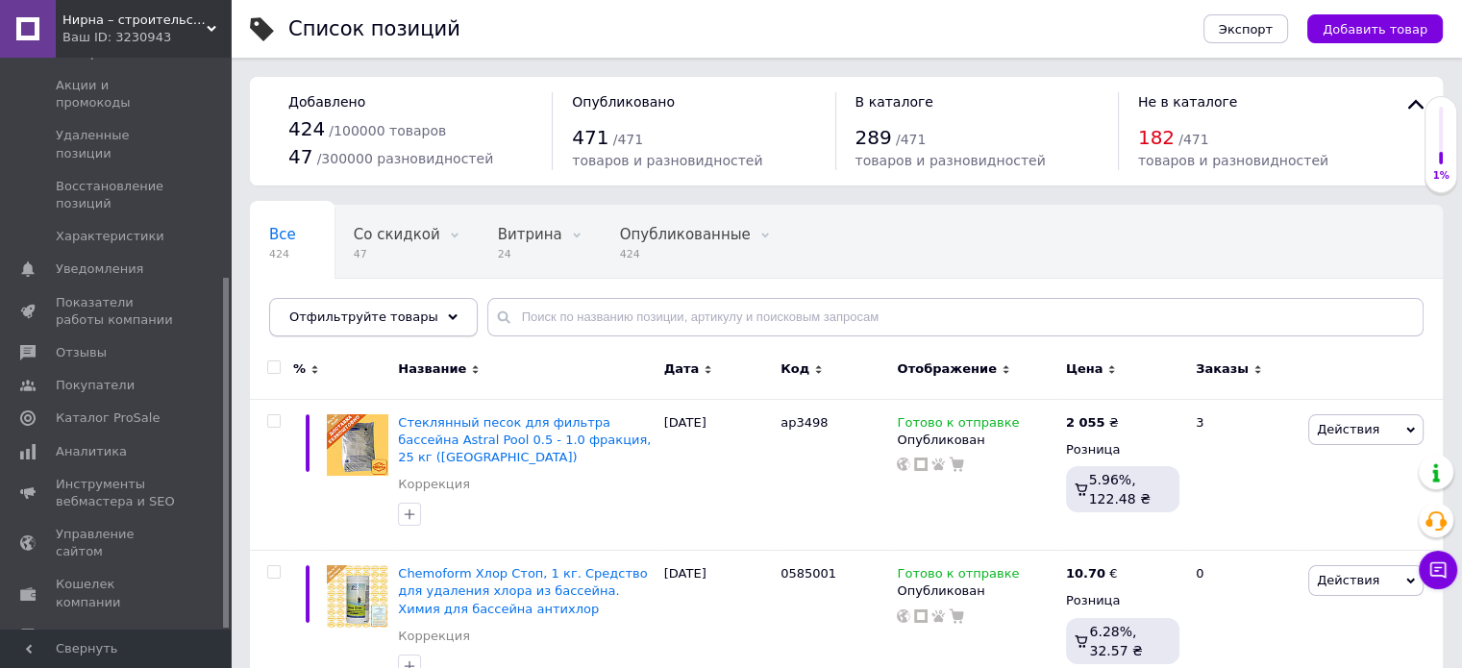
click at [435, 323] on div "Отфильтруйте товары" at bounding box center [373, 317] width 209 height 38
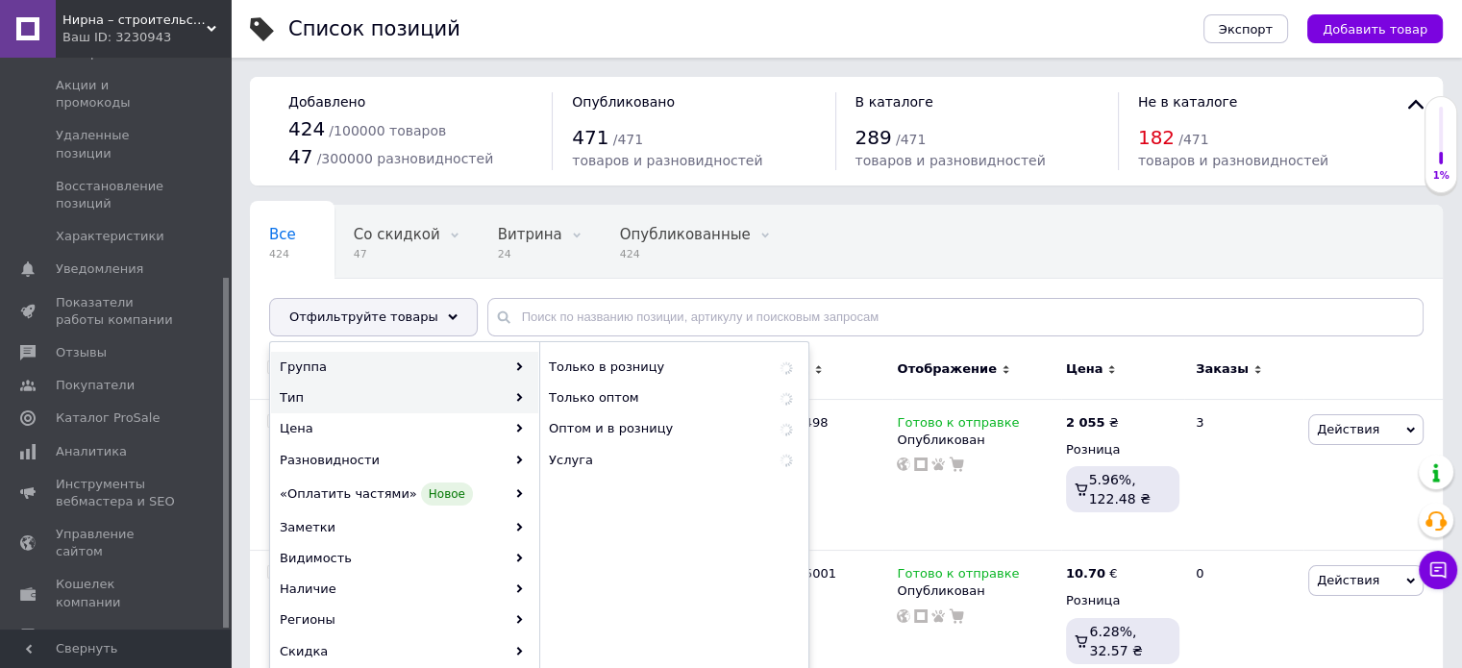
click at [402, 357] on div "Группа" at bounding box center [404, 367] width 267 height 31
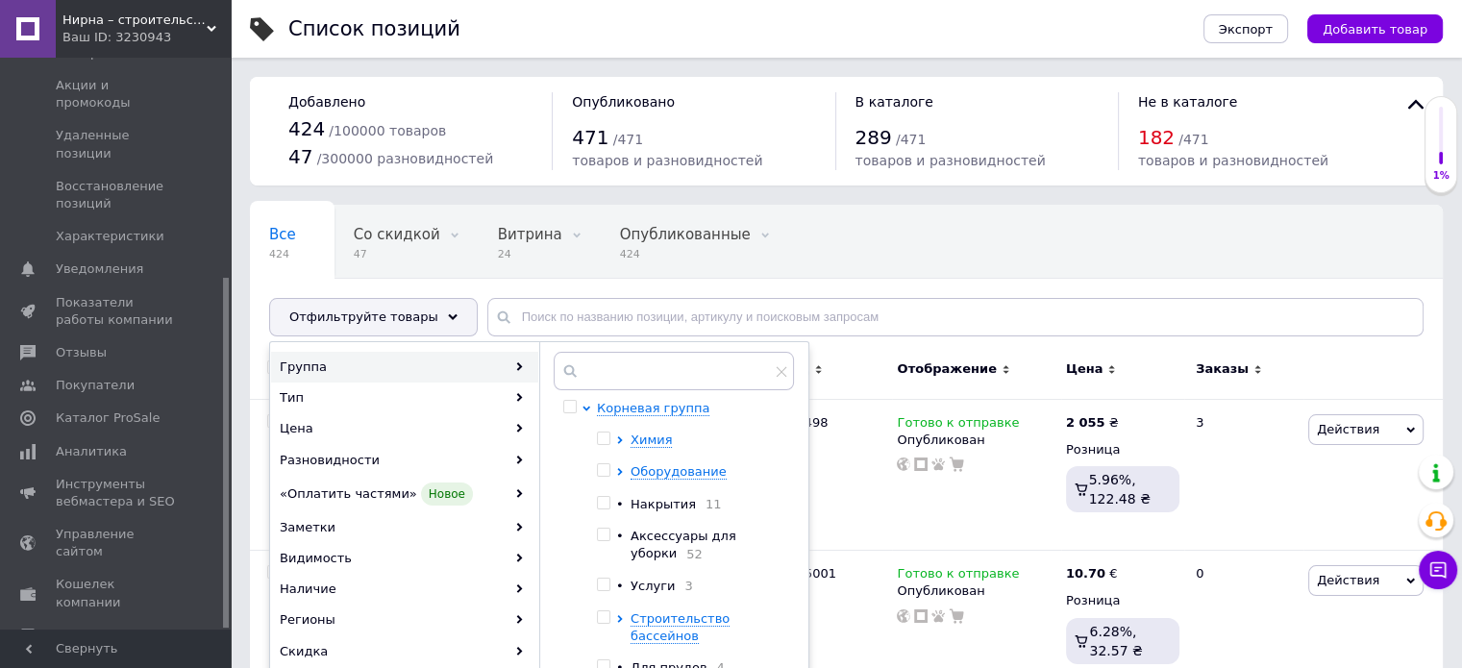
click at [661, 480] on ul "Химия Оборудование • Накрытия 11 • Аксессуары для уборки 52 • Услуги 3 Строител…" at bounding box center [690, 554] width 187 height 245
click at [661, 471] on span "Оборудование" at bounding box center [679, 471] width 96 height 14
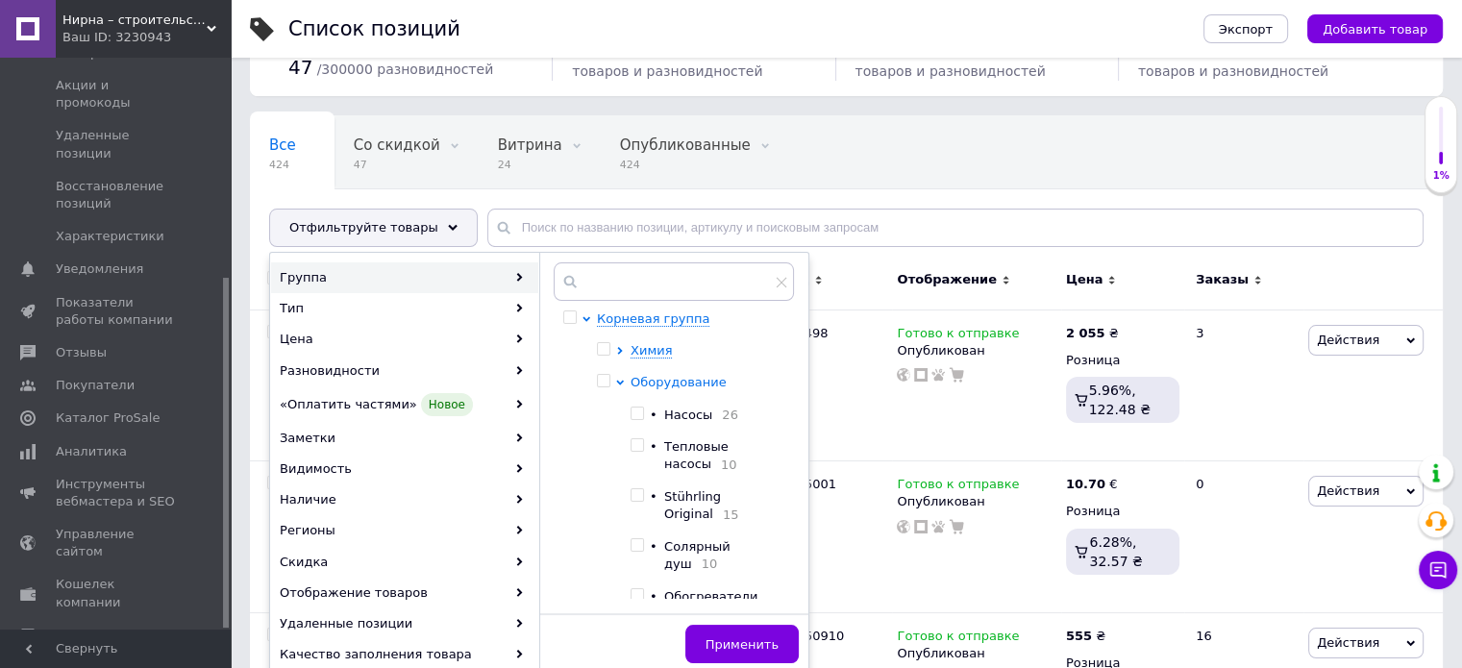
scroll to position [96, 0]
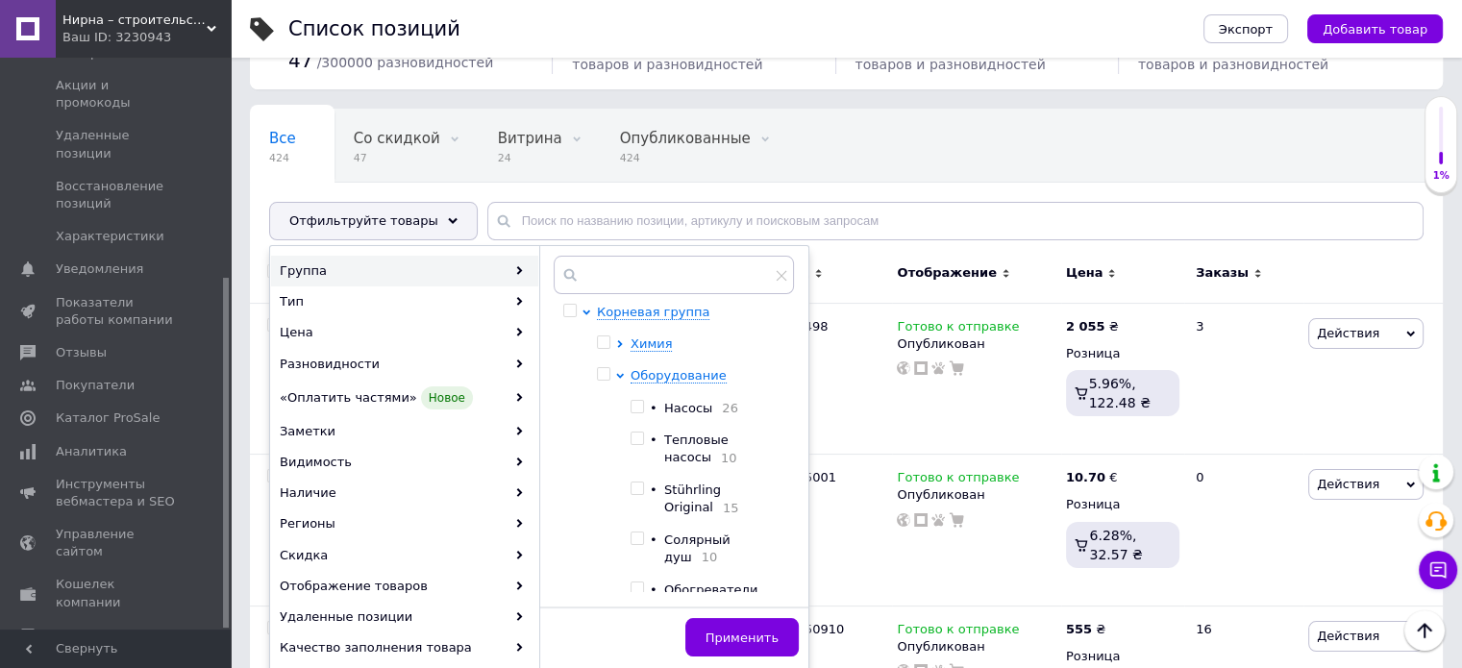
click at [634, 583] on input "checkbox" at bounding box center [637, 589] width 12 height 12
checkbox input "true"
click at [776, 623] on button "Применить" at bounding box center [741, 637] width 113 height 38
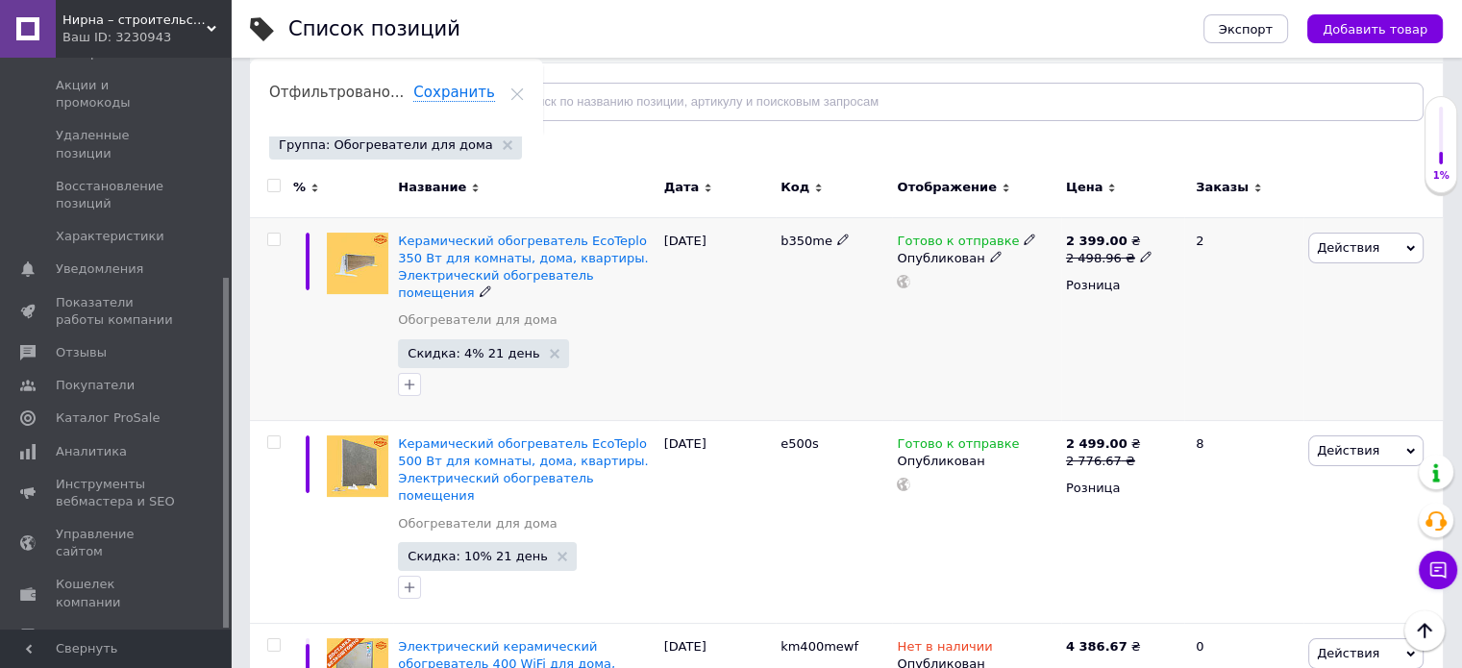
scroll to position [288, 0]
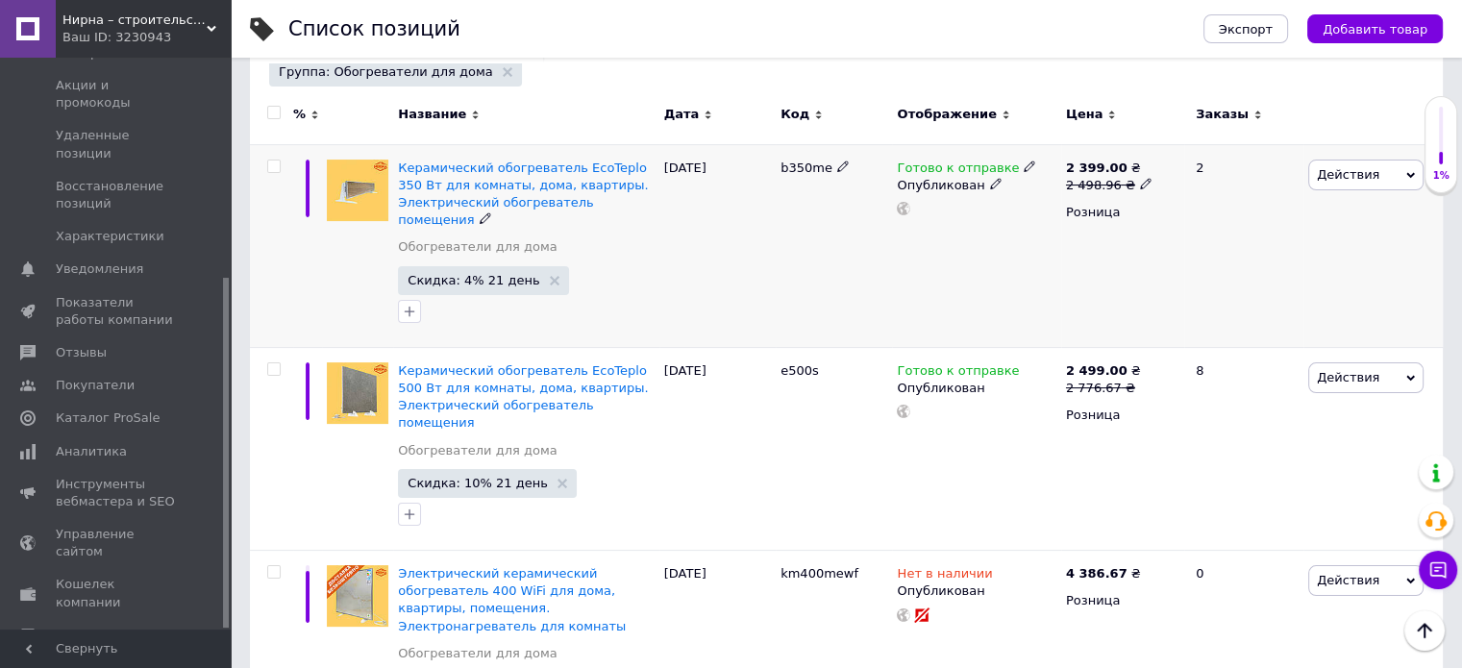
click at [1012, 173] on div "Готово к отправке" at bounding box center [966, 168] width 139 height 17
click at [1096, 213] on li "Нет в наличии" at bounding box center [1129, 209] width 183 height 27
click at [950, 289] on div "Готово к отправке Наличие Нет в наличии В наличии Под заказ Готово к отправке О…" at bounding box center [976, 245] width 168 height 203
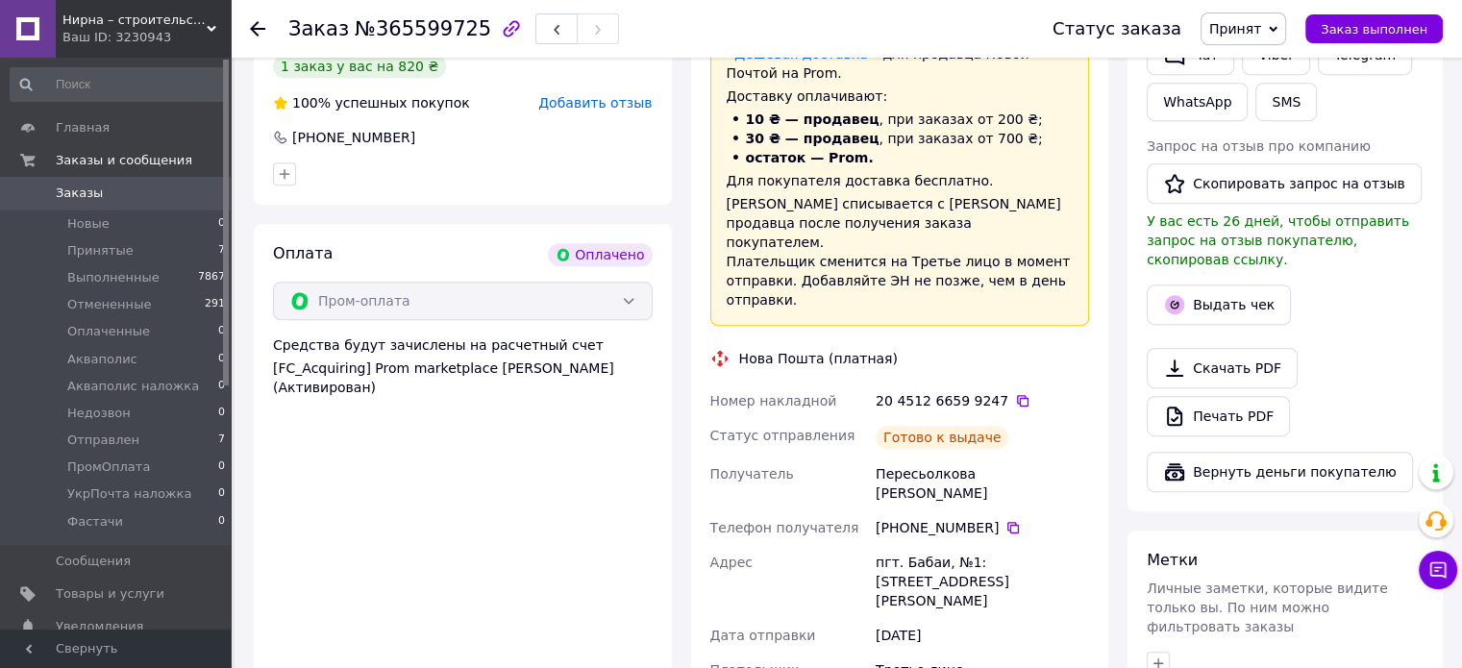
scroll to position [961, 0]
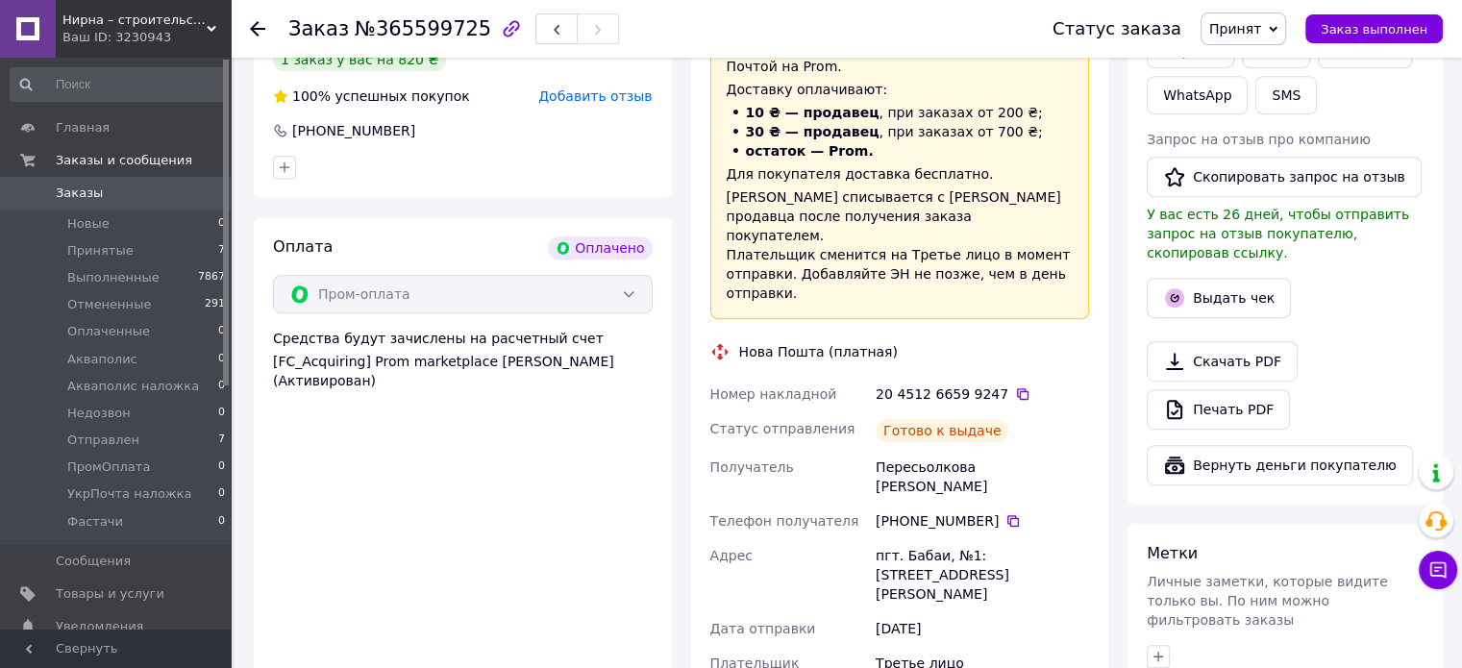
click at [1007, 385] on div "20 4512 6659 9247" at bounding box center [982, 394] width 213 height 19
click at [1017, 388] on icon at bounding box center [1023, 394] width 12 height 12
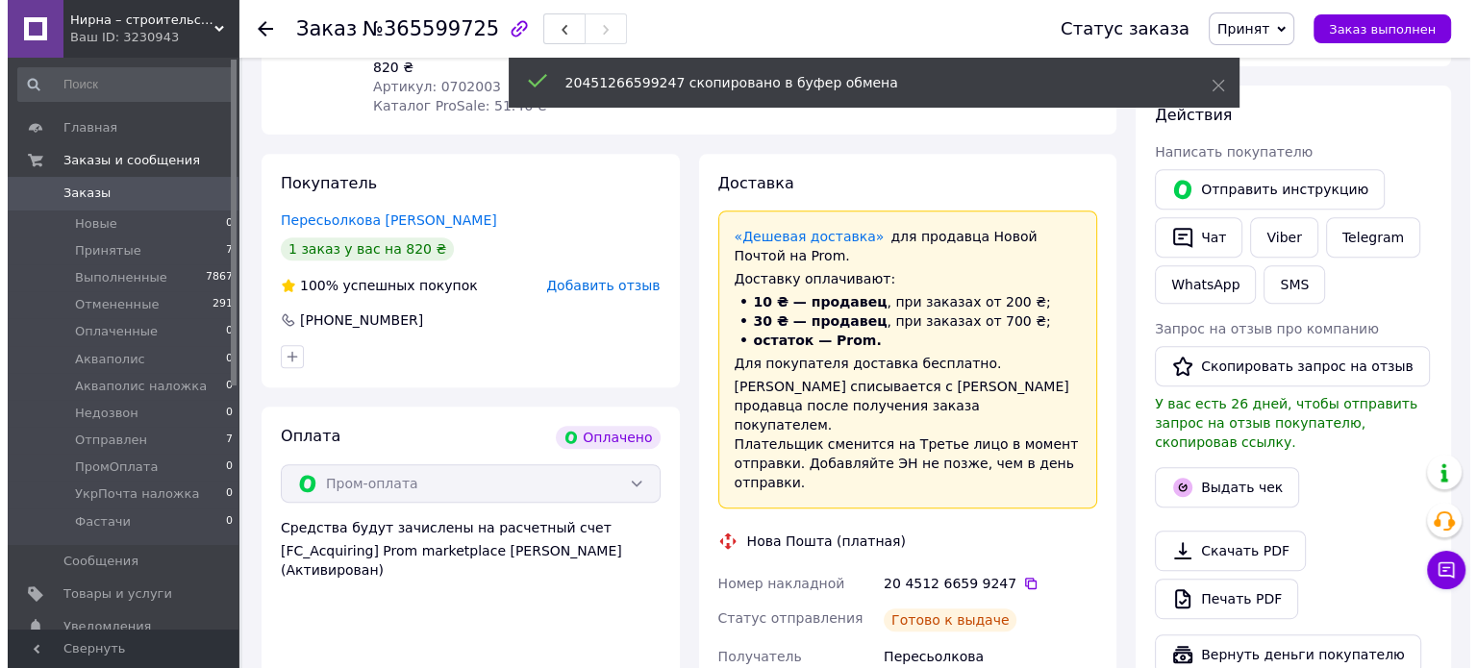
scroll to position [769, 0]
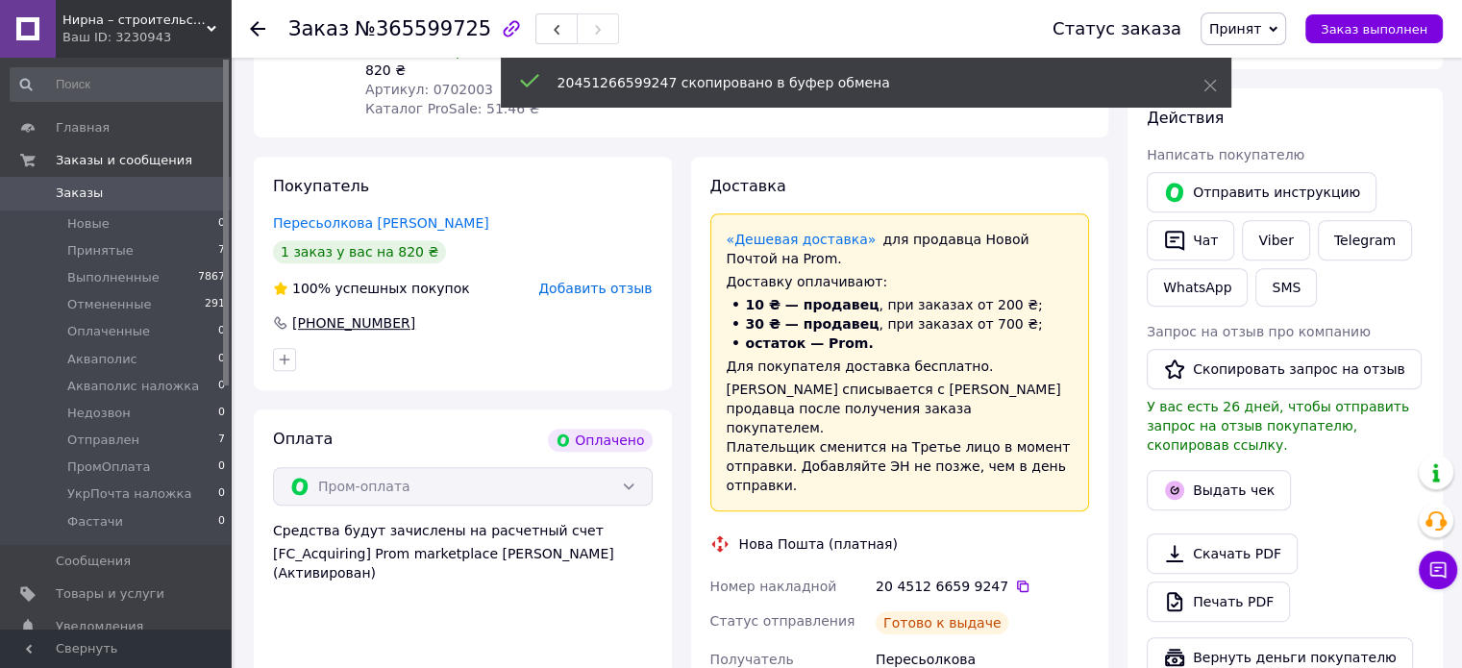
click at [372, 313] on div "+380 50 594 51 08" at bounding box center [353, 322] width 127 height 19
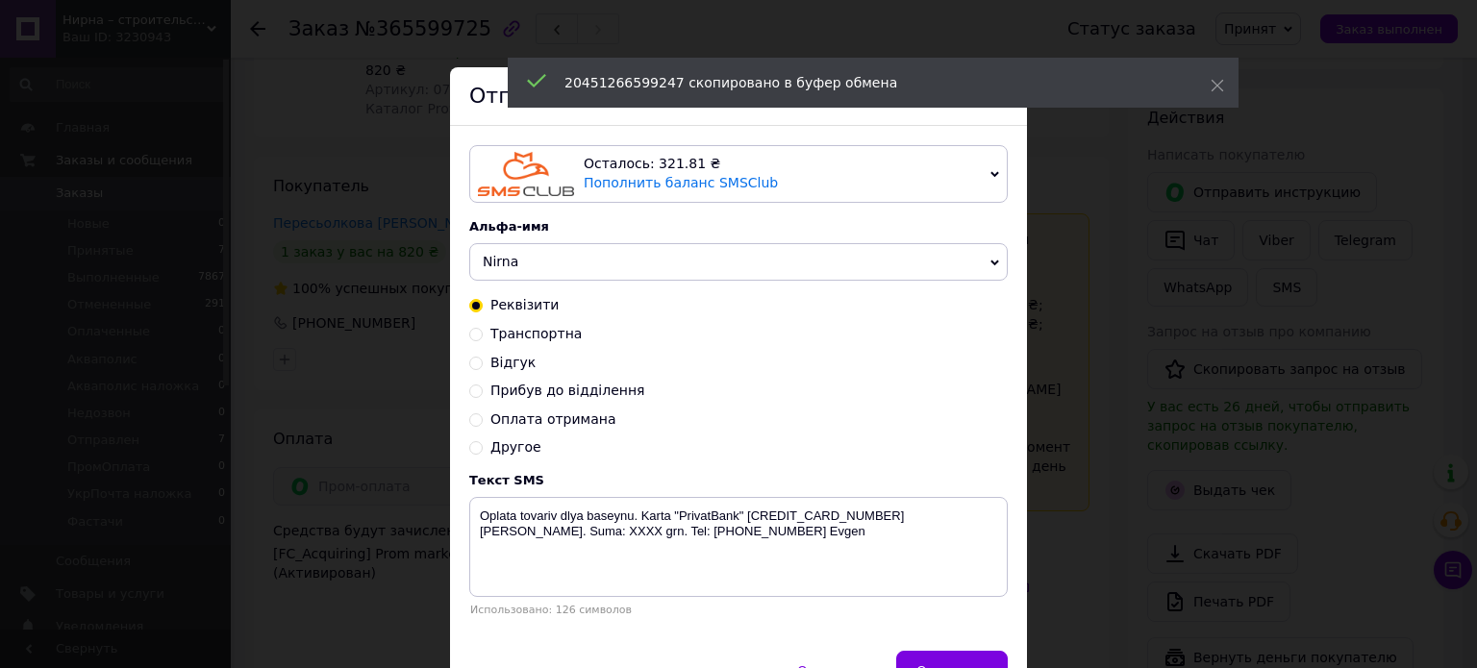
click at [482, 394] on div "Прибув до відділення" at bounding box center [738, 391] width 538 height 19
click at [476, 392] on input "Прибув до відділення" at bounding box center [475, 389] width 13 height 13
radio input "true"
radio input "false"
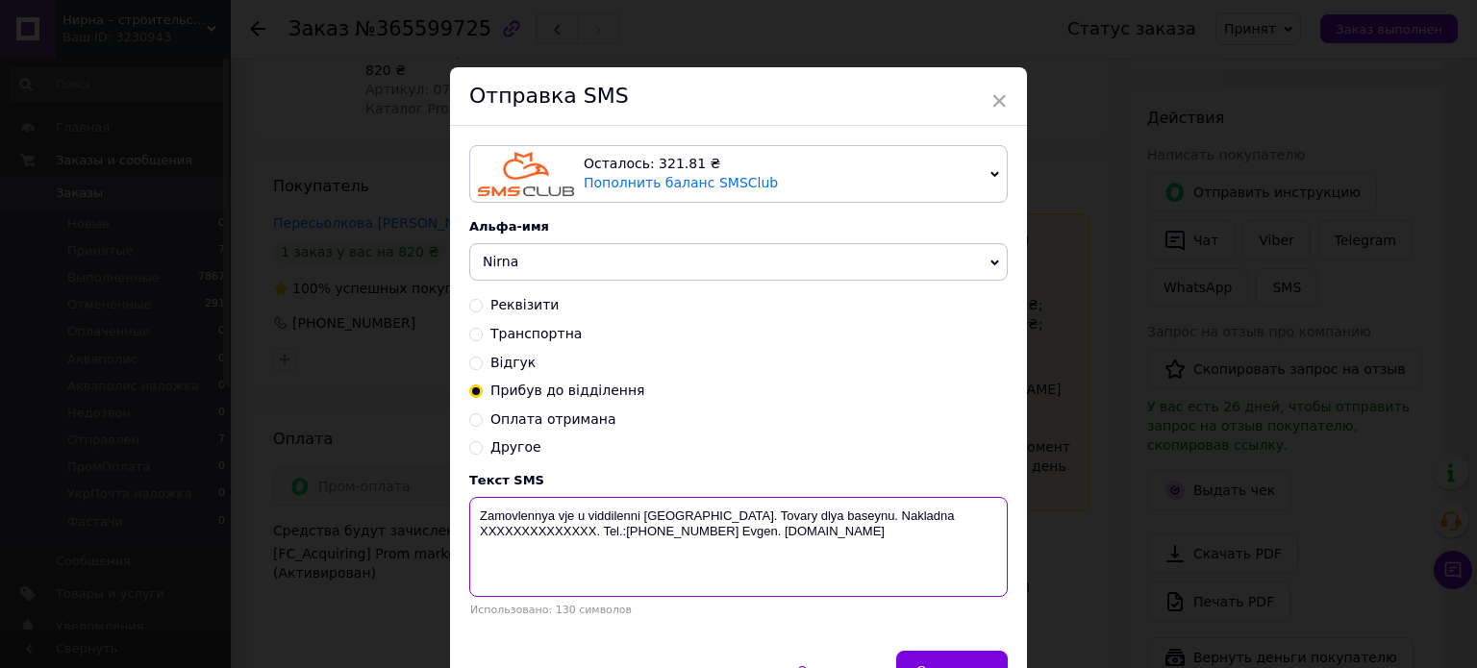
click at [557, 531] on textarea "Zamovlennya vje u viddilenni Nova Poshta. Tovary dlya baseynu. Nakladna XXXXXXX…" at bounding box center [738, 547] width 538 height 100
paste textarea "20451266599247"
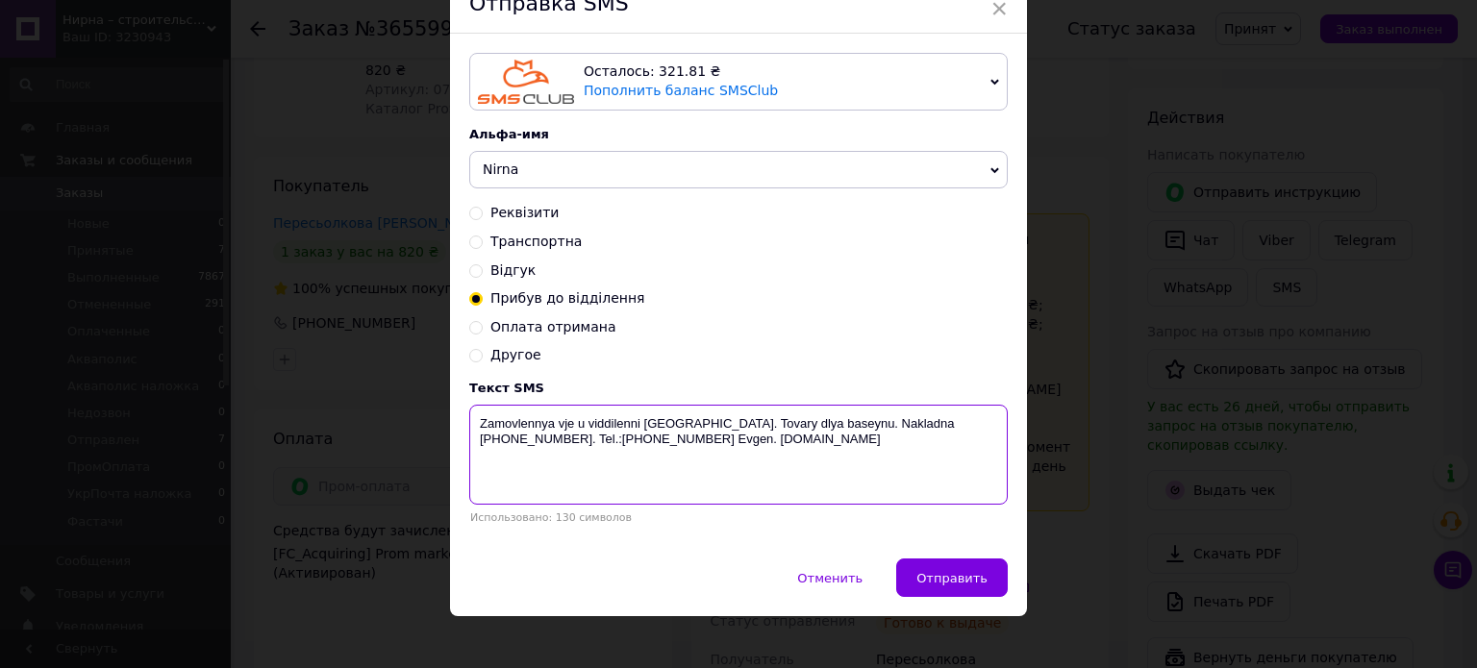
scroll to position [96, 0]
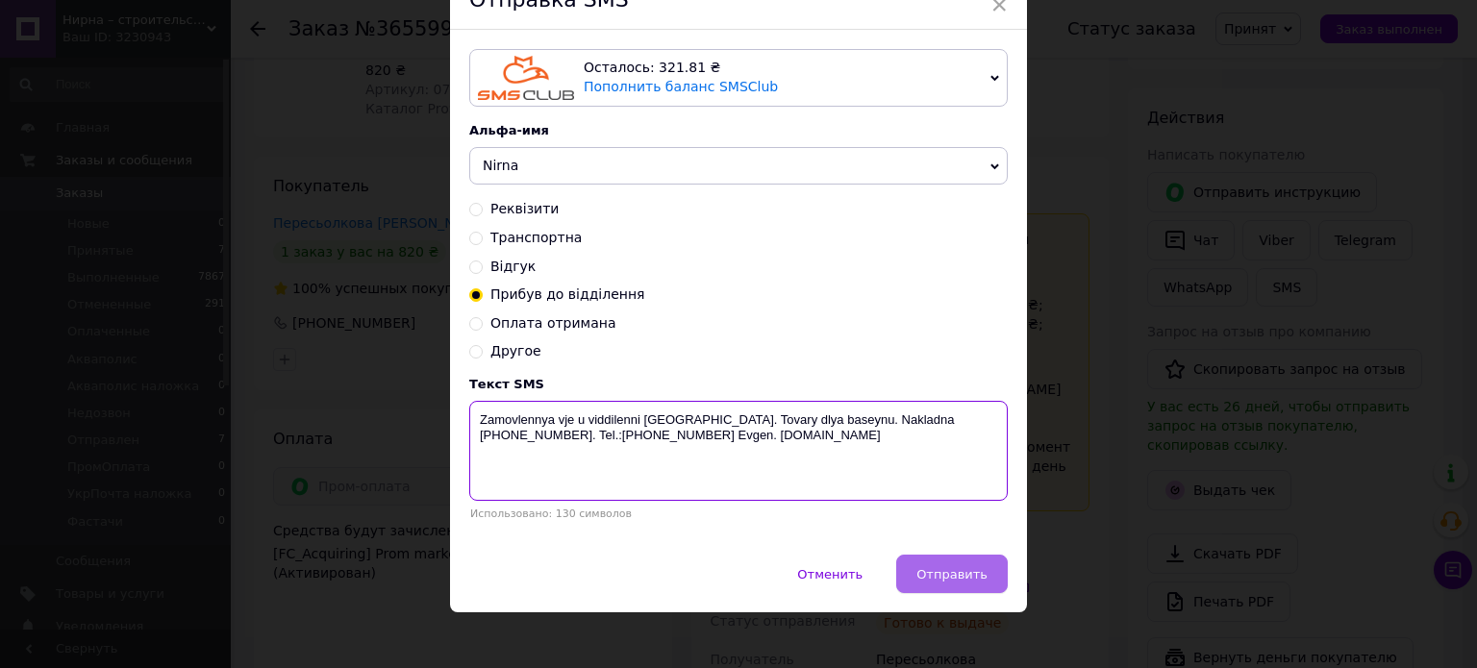
type textarea "Zamovlennya vje u viddilenni Nova Poshta. Tovary dlya baseynu. Nakladna 2045126…"
click at [961, 588] on button "Отправить" at bounding box center [952, 574] width 112 height 38
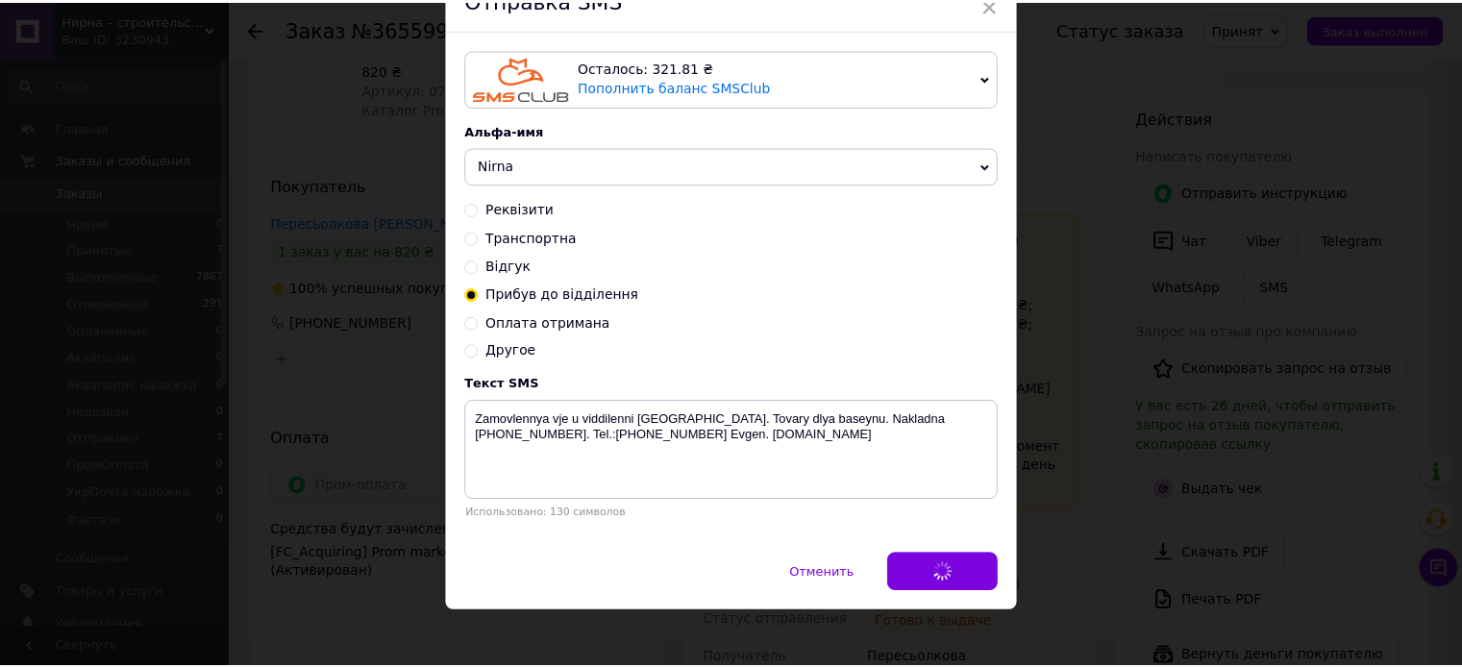
scroll to position [0, 0]
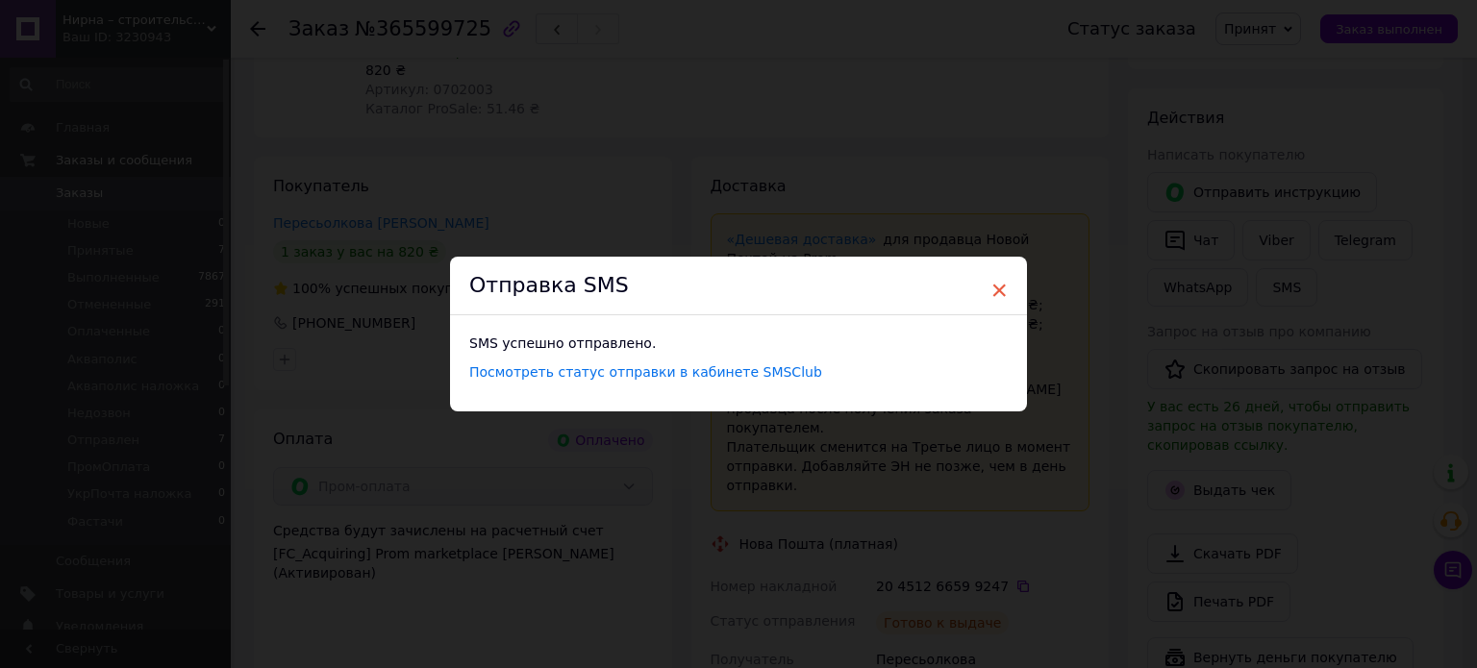
click at [996, 283] on span "×" at bounding box center [998, 290] width 17 height 33
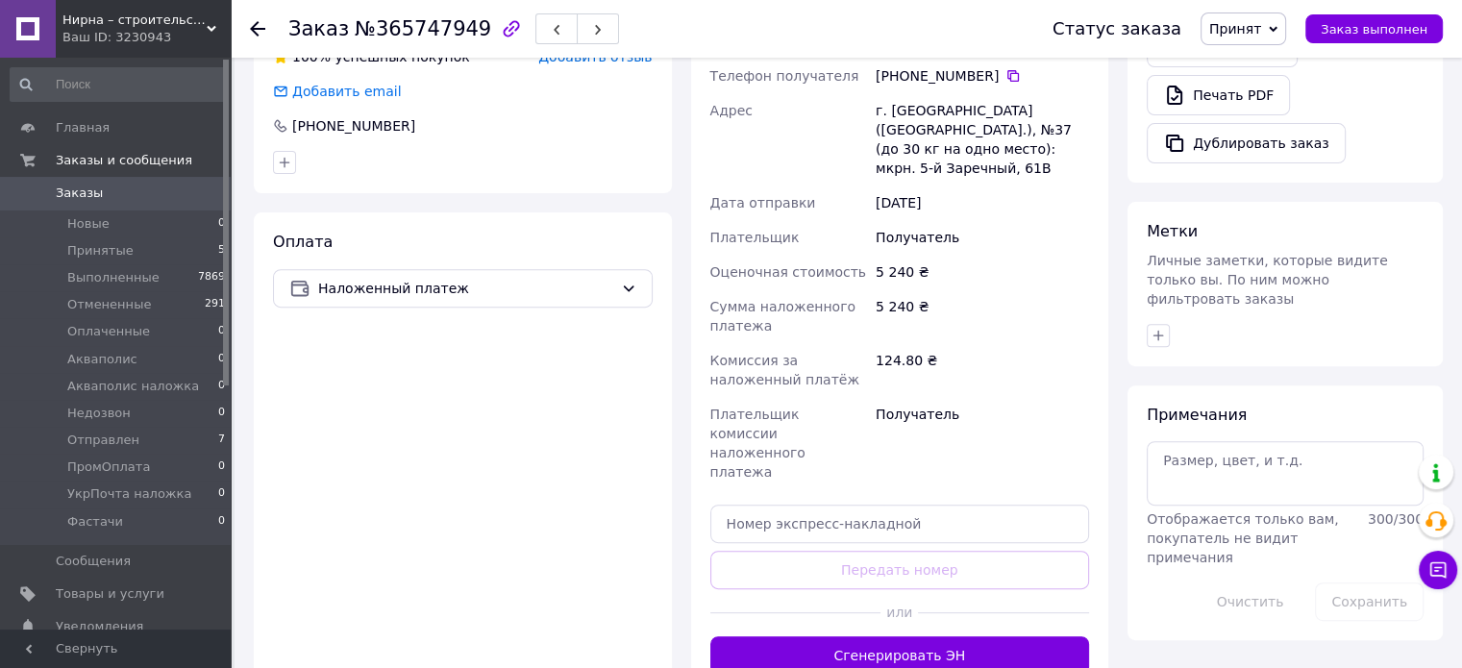
scroll to position [769, 0]
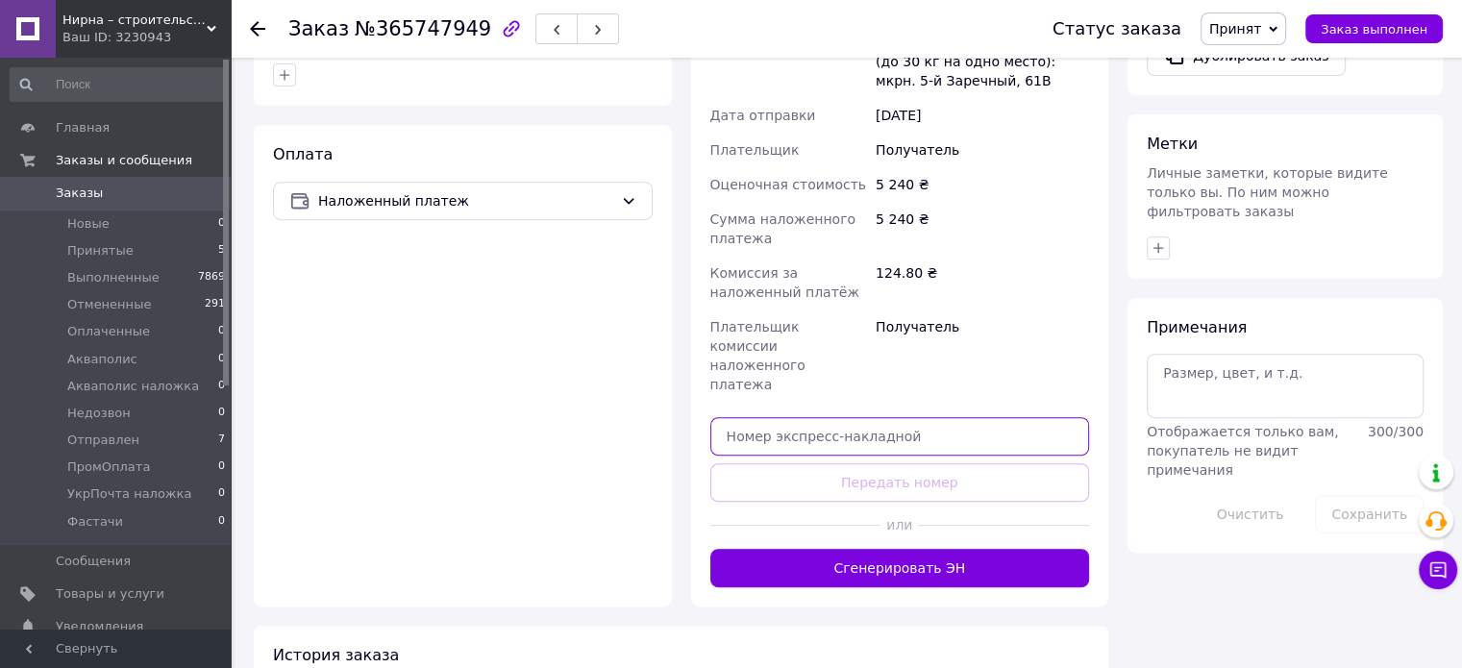
click at [809, 417] on input "text" at bounding box center [900, 436] width 380 height 38
paste input "20451266705922"
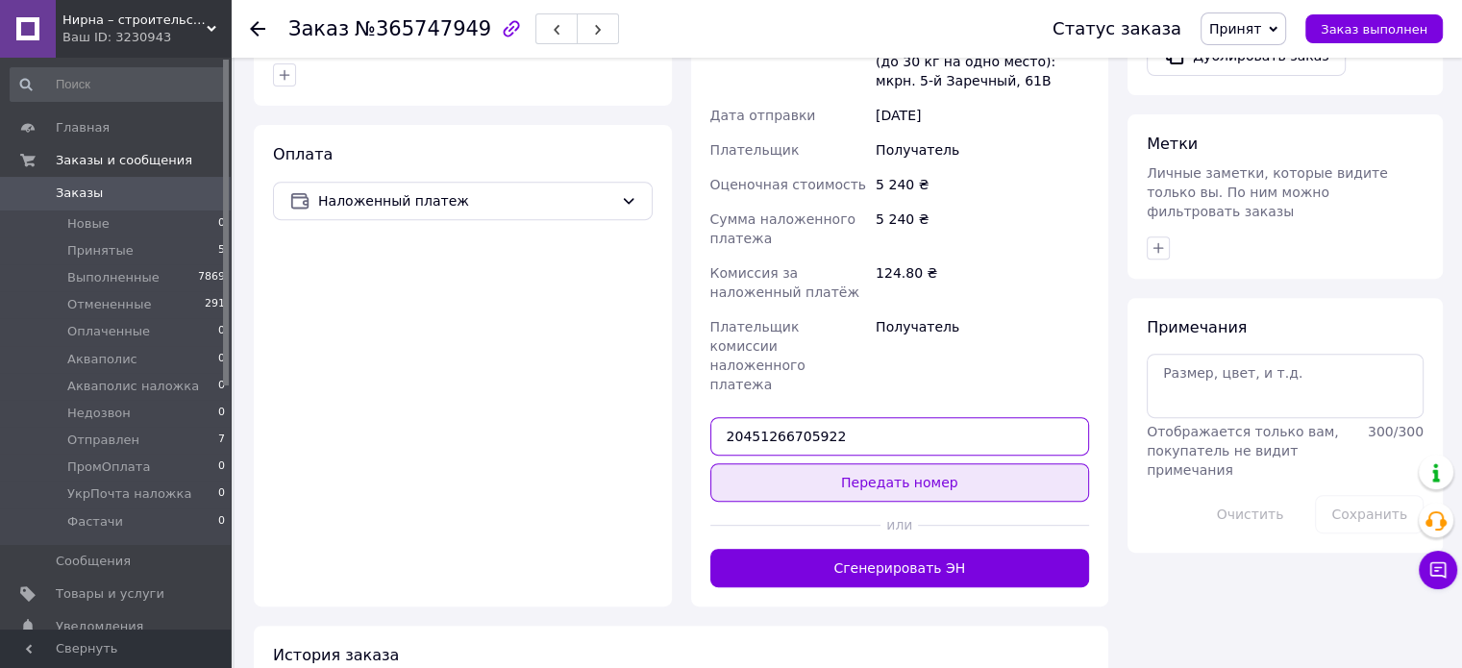
type input "20451266705922"
click at [887, 463] on button "Передать номер" at bounding box center [900, 482] width 380 height 38
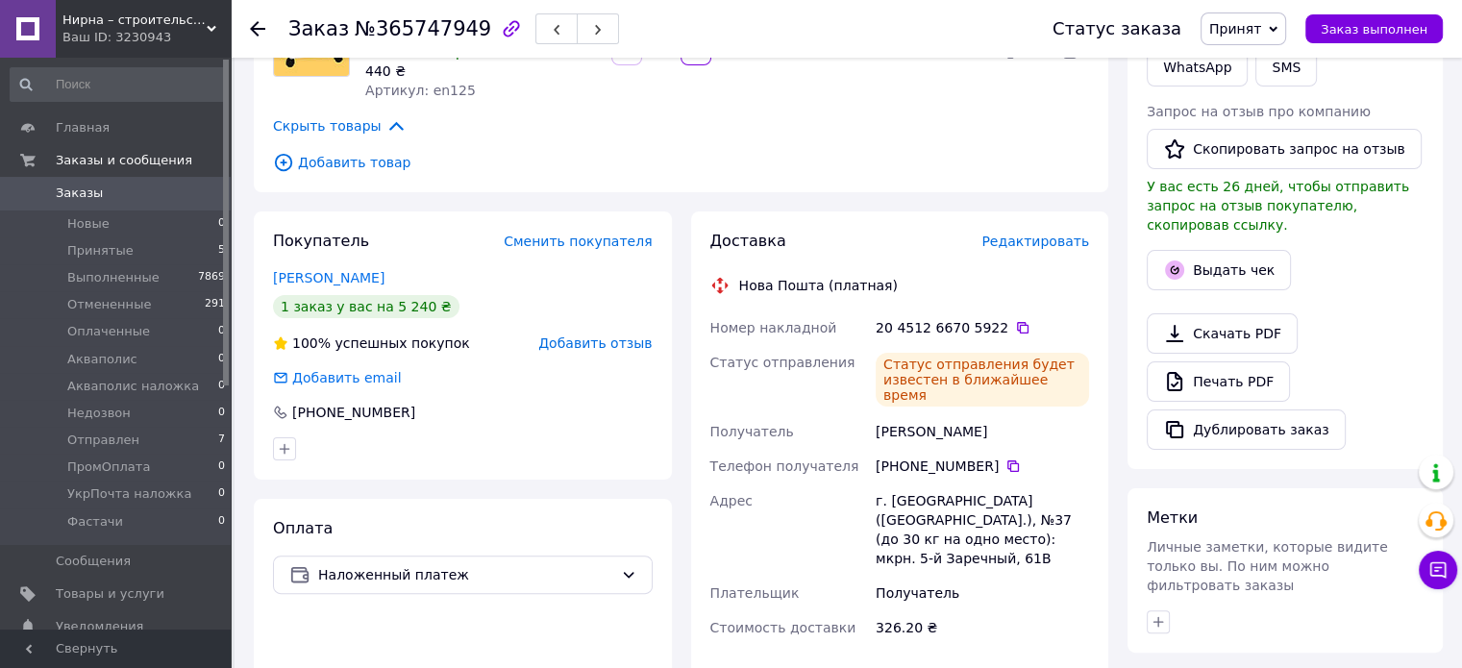
scroll to position [288, 0]
